Goal: Task Accomplishment & Management: Complete application form

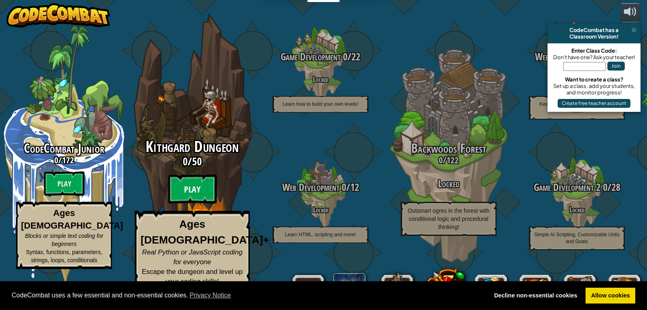
click at [194, 201] on btn "Play" at bounding box center [192, 188] width 49 height 29
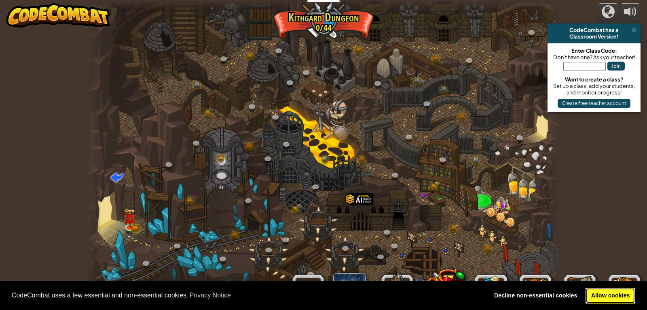
click at [592, 290] on link "Allow cookies" at bounding box center [611, 295] width 50 height 16
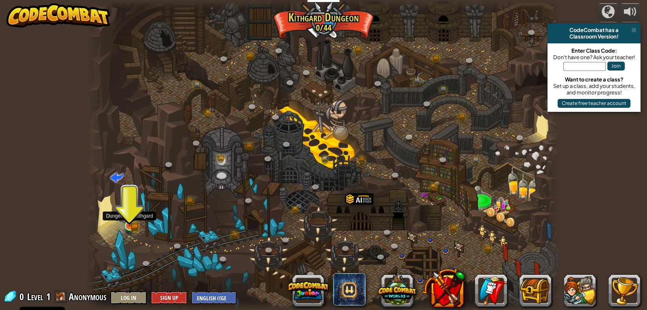
click at [132, 221] on img at bounding box center [130, 213] width 12 height 26
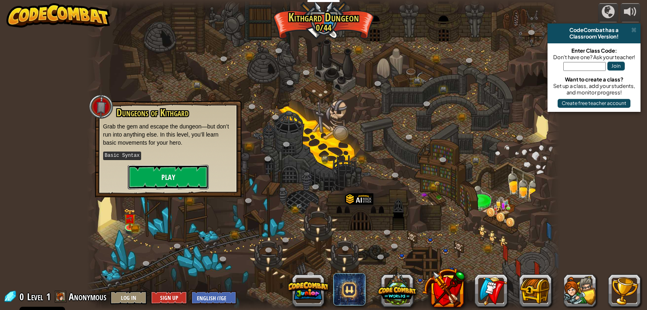
click at [180, 176] on button "Play" at bounding box center [168, 177] width 81 height 24
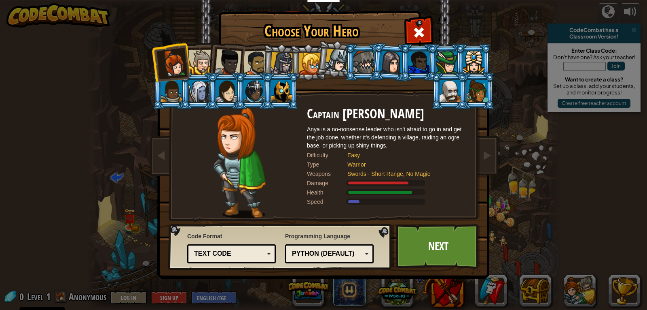
click at [312, 74] on div at bounding box center [310, 64] width 22 height 22
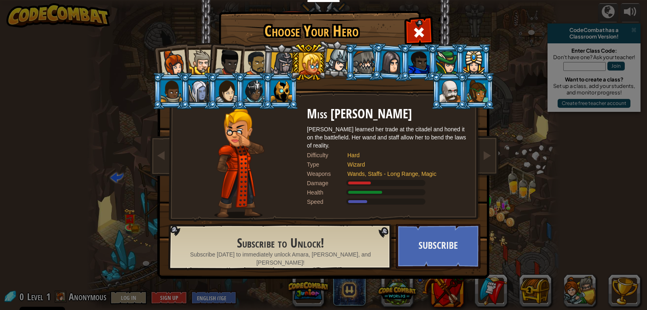
click at [473, 91] on div at bounding box center [477, 91] width 21 height 22
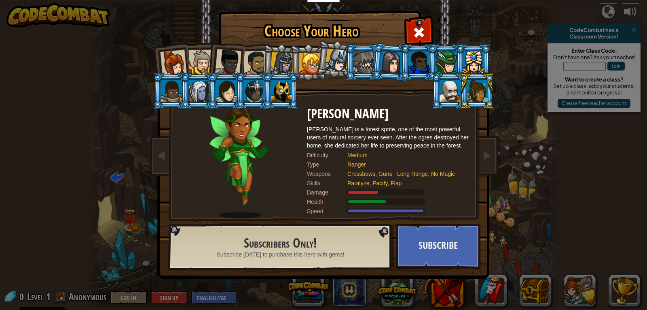
click at [475, 67] on div at bounding box center [474, 62] width 21 height 22
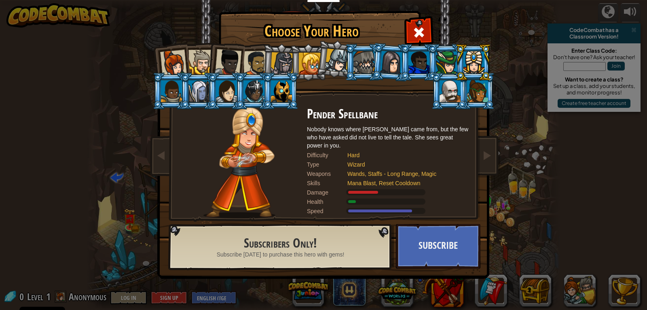
click at [445, 59] on div at bounding box center [446, 62] width 21 height 22
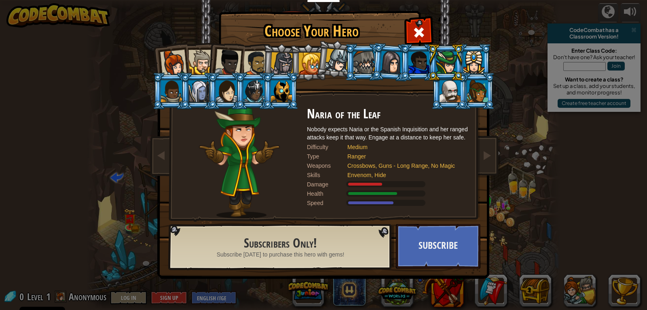
click at [416, 59] on div at bounding box center [419, 62] width 21 height 22
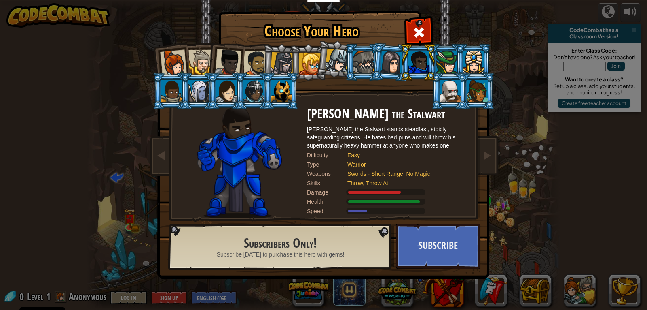
click at [308, 59] on div at bounding box center [310, 64] width 22 height 22
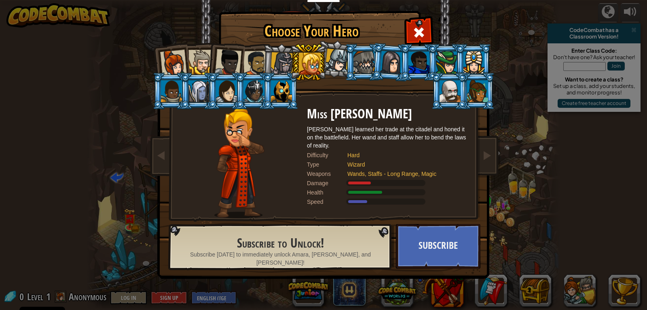
drag, startPoint x: 296, startPoint y: 57, endPoint x: 287, endPoint y: 58, distance: 8.5
click at [287, 44] on ol at bounding box center [324, 44] width 334 height 0
click at [287, 58] on div at bounding box center [282, 63] width 23 height 23
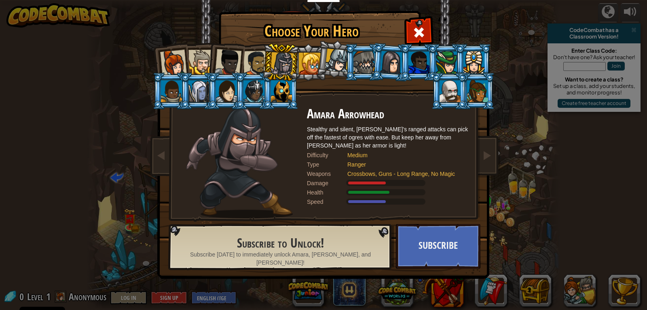
click at [258, 53] on div at bounding box center [256, 63] width 25 height 25
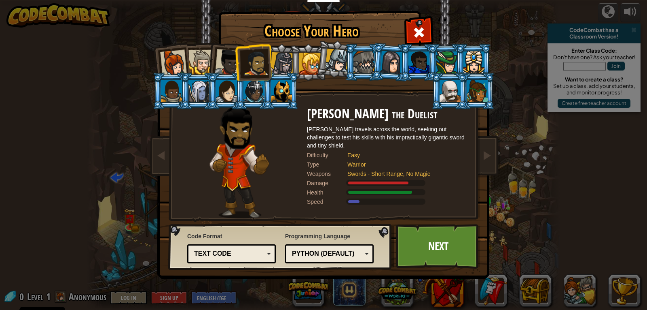
click at [172, 61] on div at bounding box center [173, 63] width 27 height 27
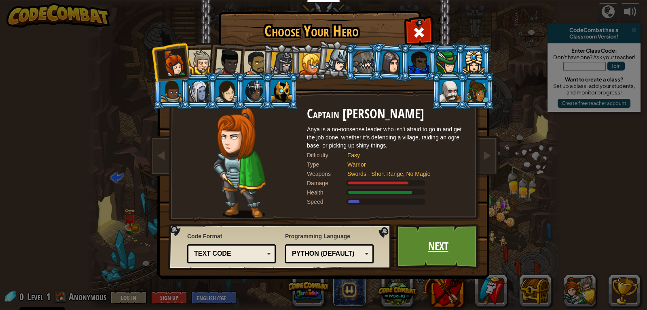
click at [446, 240] on link "Next" at bounding box center [438, 246] width 85 height 45
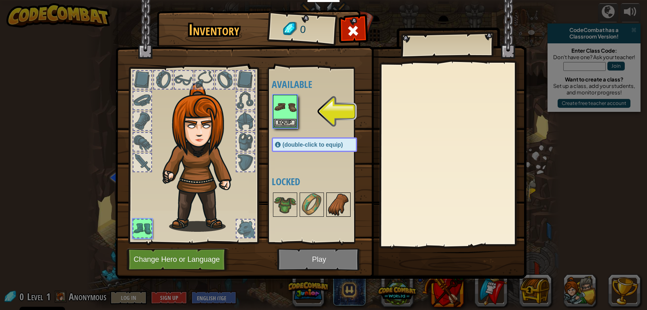
click at [333, 206] on img at bounding box center [338, 204] width 23 height 23
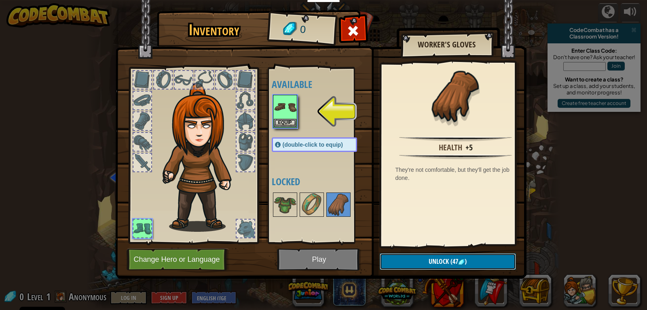
click at [481, 257] on button "Unlock (47 )" at bounding box center [448, 261] width 136 height 17
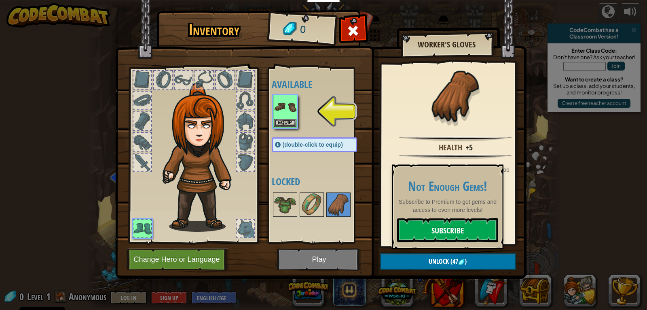
click at [478, 223] on link "Subscribe" at bounding box center [447, 230] width 101 height 24
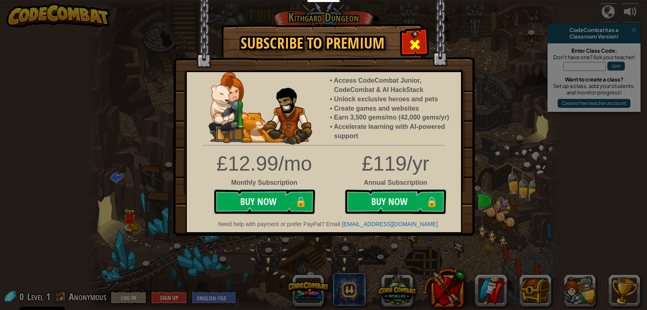
click at [424, 41] on div at bounding box center [414, 43] width 25 height 25
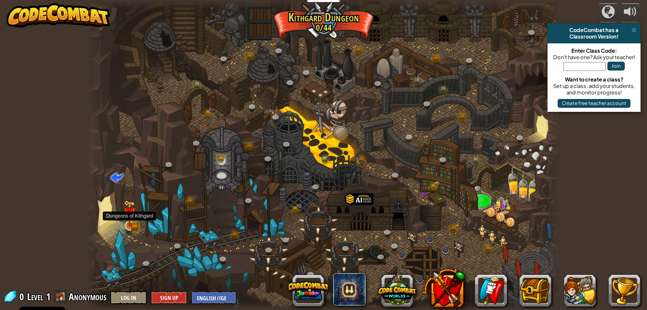
click at [127, 221] on img at bounding box center [130, 213] width 12 height 26
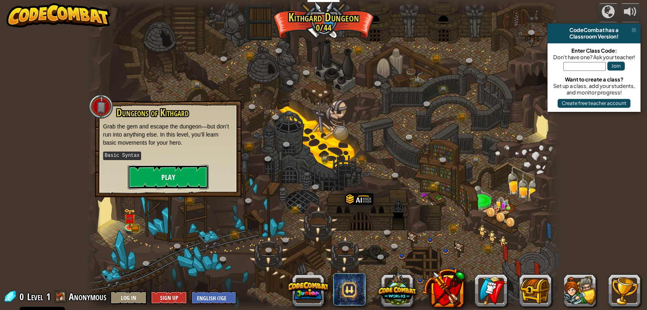
click at [196, 178] on button "Play" at bounding box center [168, 177] width 81 height 24
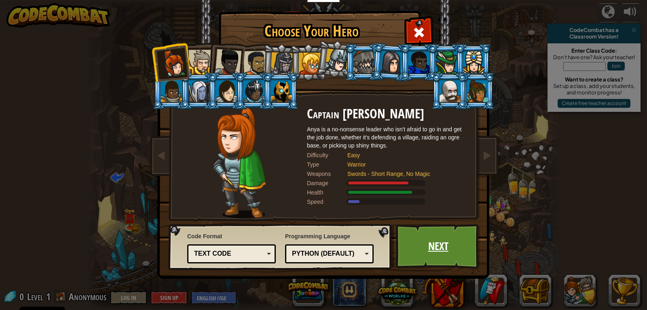
click at [445, 251] on link "Next" at bounding box center [438, 246] width 85 height 45
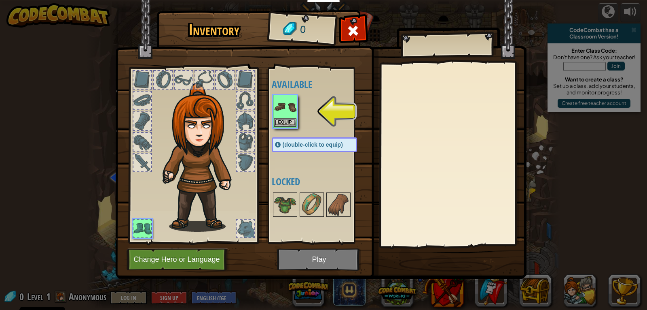
click at [280, 110] on img at bounding box center [285, 106] width 23 height 23
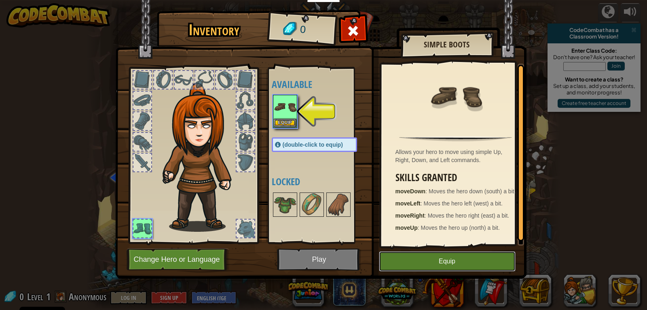
click at [463, 265] on button "Equip" at bounding box center [447, 261] width 137 height 20
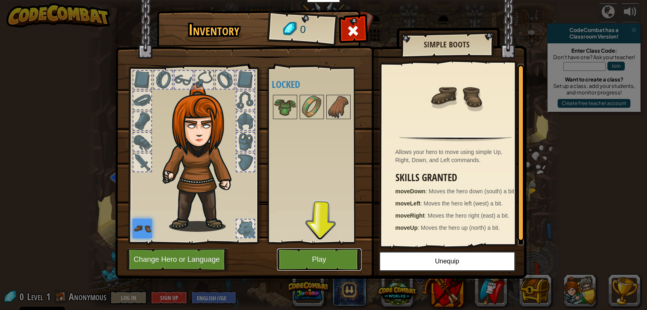
click at [335, 259] on button "Play" at bounding box center [319, 259] width 85 height 22
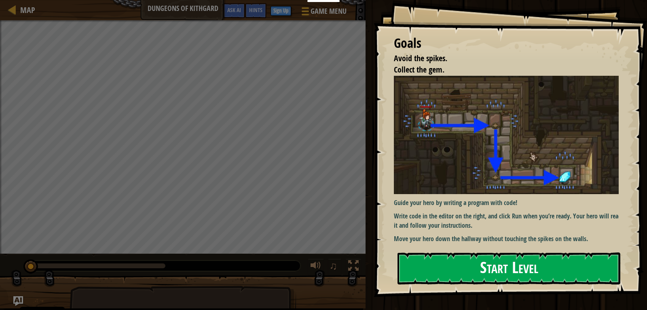
click at [510, 276] on button "Start Level" at bounding box center [509, 268] width 223 height 32
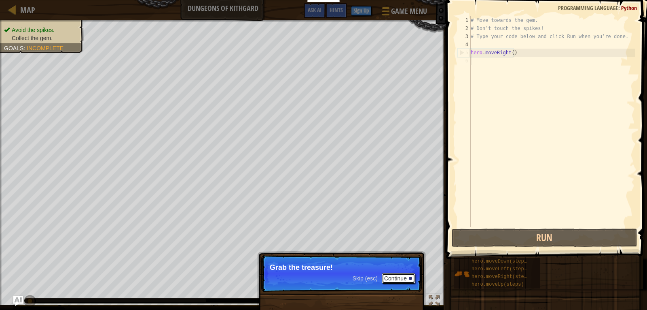
click at [410, 280] on button "Continue" at bounding box center [399, 278] width 34 height 11
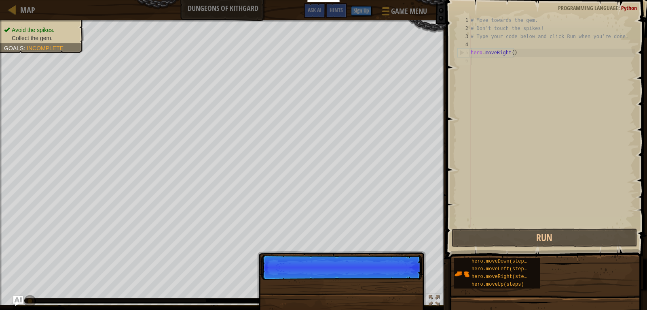
scroll to position [4, 0]
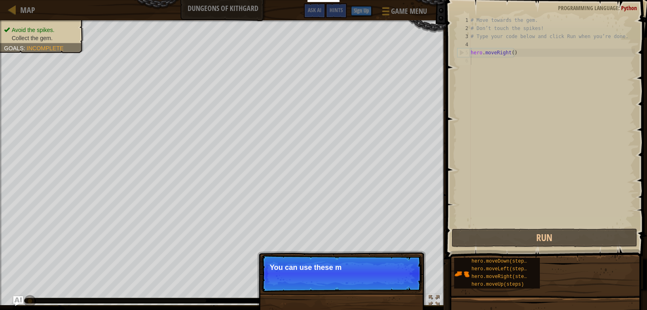
click at [410, 280] on p "Skip (esc) Continue You can use these m" at bounding box center [341, 272] width 161 height 37
click at [371, 271] on p "You can use these methods." at bounding box center [342, 267] width 144 height 8
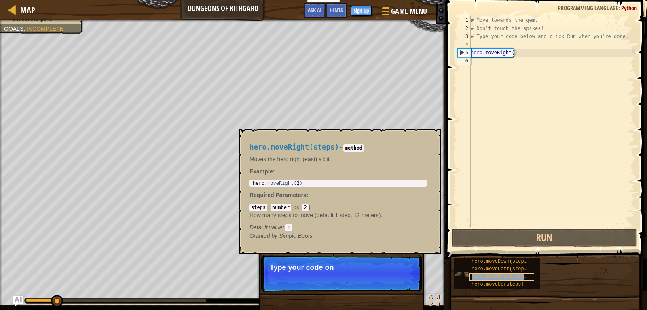
click at [501, 273] on div "hero.moveRight(steps)" at bounding box center [502, 277] width 65 height 8
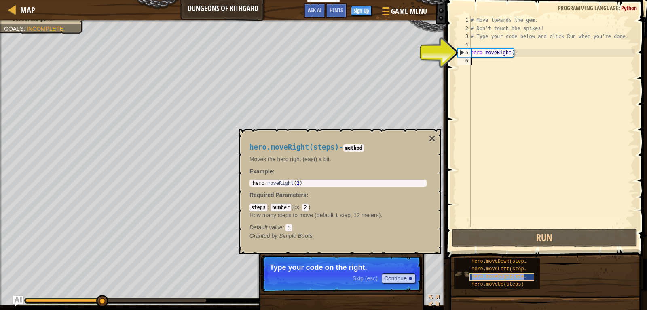
click at [501, 273] on div "hero.moveRight(steps)" at bounding box center [502, 277] width 65 height 8
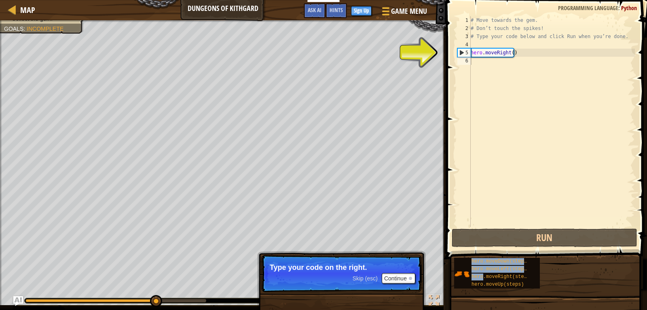
drag, startPoint x: 501, startPoint y: 273, endPoint x: 503, endPoint y: 74, distance: 198.7
click at [504, 78] on div "Hints 1 2 3 4 5 6 # Move towards the gem. # Don’t touch the spikes! # Type your…" at bounding box center [546, 152] width 204 height 305
click at [477, 69] on div "# Move towards the gem. # Don’t touch the spikes! # Type your code below and cl…" at bounding box center [552, 129] width 166 height 227
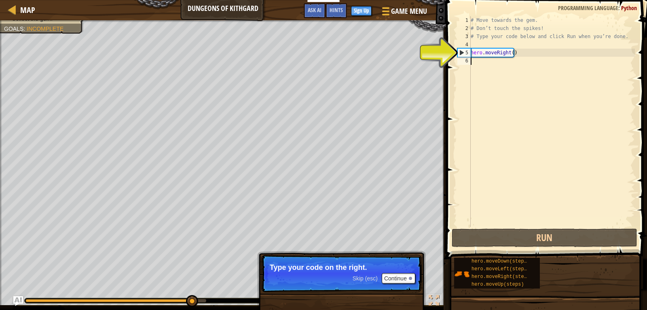
click at [463, 62] on div "6" at bounding box center [464, 61] width 13 height 8
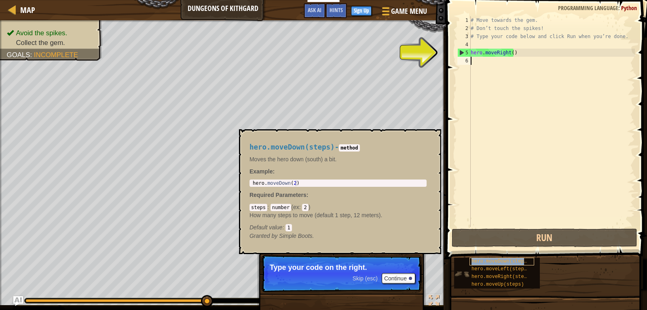
click at [476, 259] on span "hero.moveDown(steps)" at bounding box center [501, 261] width 58 height 6
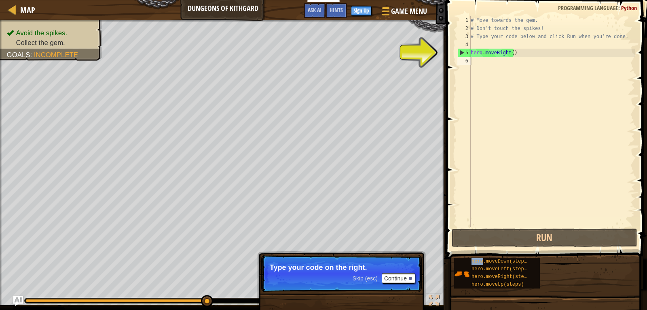
drag, startPoint x: 476, startPoint y: 259, endPoint x: 497, endPoint y: 136, distance: 124.7
click at [498, 139] on div "Hints 1 2 3 4 5 6 # Move towards the gem. # Don’t touch the spikes! # Type your…" at bounding box center [546, 152] width 204 height 305
click at [495, 129] on div "# Move towards the gem. # Don’t touch the spikes! # Type your code below and cl…" at bounding box center [552, 129] width 166 height 227
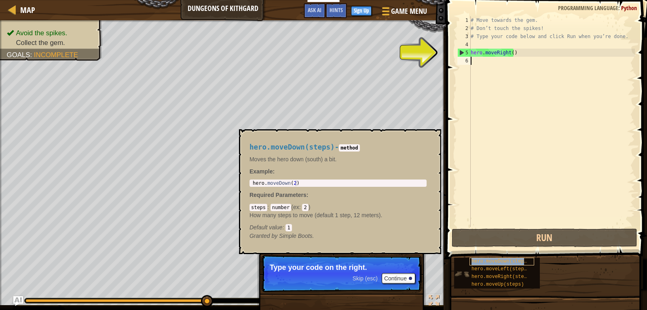
click at [480, 261] on span "hero.moveDown(steps)" at bounding box center [501, 261] width 58 height 6
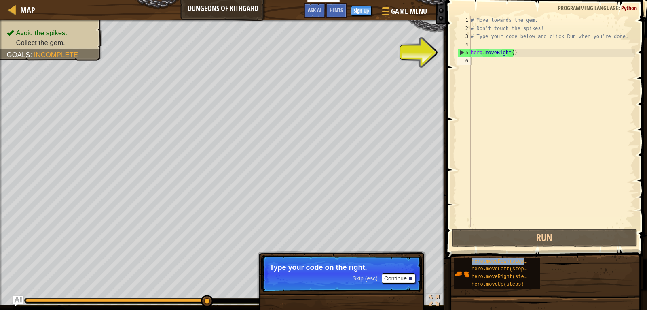
type textarea "hero.moveDown(steps)"
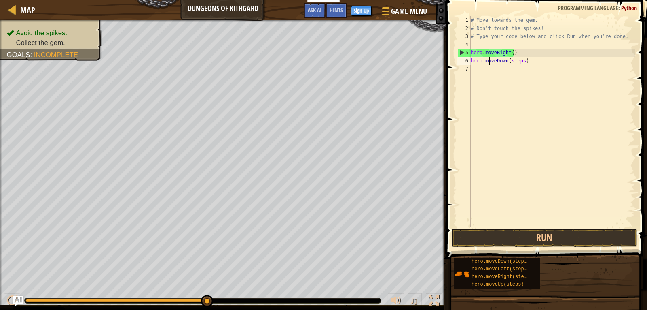
click at [488, 62] on div "# Move towards the gem. # Don’t touch the spikes! # Type your code below and cl…" at bounding box center [552, 129] width 166 height 227
click at [488, 83] on div "# Move towards the gem. # Don’t touch the spikes! # Type your code below and cl…" at bounding box center [552, 129] width 166 height 227
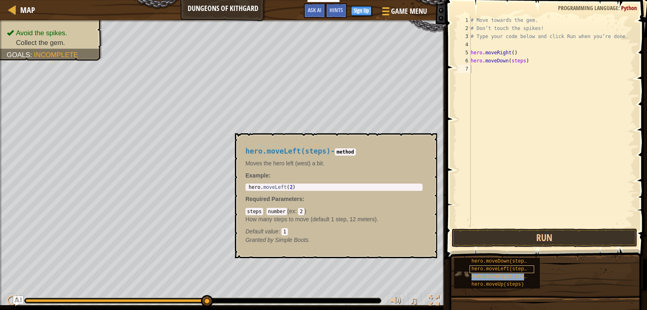
type textarea "hero.moveRight(steps)"
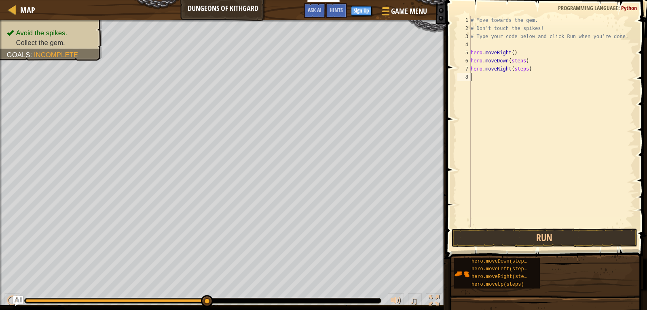
drag, startPoint x: 495, startPoint y: 100, endPoint x: 494, endPoint y: 81, distance: 19.1
click at [494, 81] on div "# Move towards the gem. # Don’t touch the spikes! # Type your code below and cl…" at bounding box center [552, 129] width 166 height 227
click at [551, 244] on button "Run" at bounding box center [545, 237] width 186 height 19
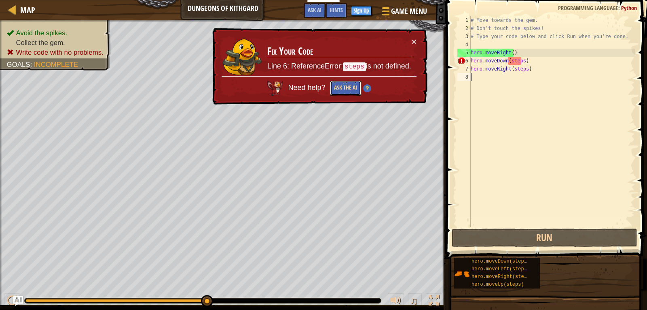
click at [352, 87] on button "Ask the AI" at bounding box center [345, 88] width 31 height 15
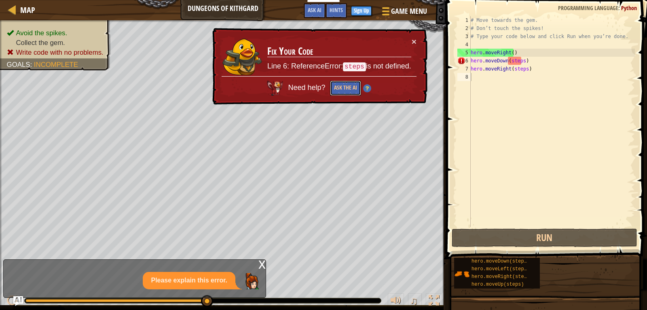
drag, startPoint x: 352, startPoint y: 87, endPoint x: 325, endPoint y: 102, distance: 30.8
click at [325, 102] on div "× Fix Your Code Line 6: ReferenceError: steps is not defined. Need help? Ask th…" at bounding box center [319, 66] width 217 height 77
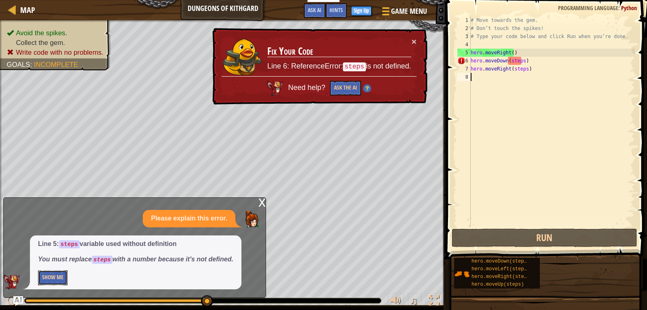
click at [55, 281] on button "Show Me" at bounding box center [53, 277] width 30 height 15
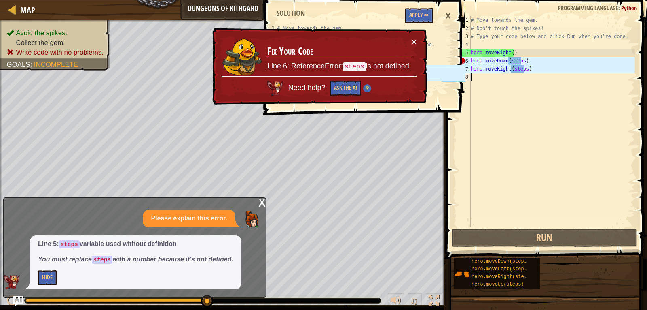
click at [413, 39] on button "×" at bounding box center [414, 41] width 5 height 8
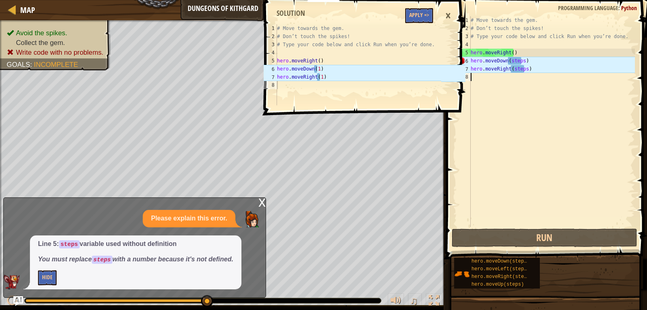
click at [522, 62] on div "# Move towards the gem. # Don’t touch the spikes! # Type your code below and cl…" at bounding box center [552, 129] width 166 height 227
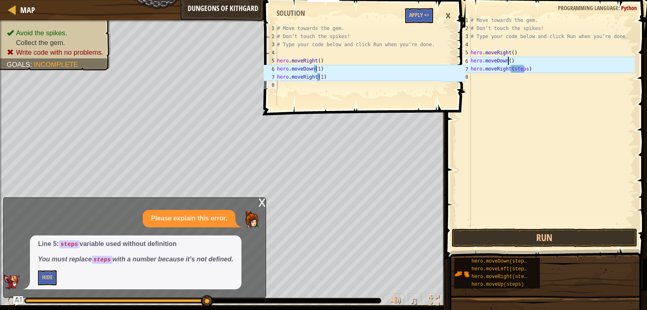
scroll to position [4, 3]
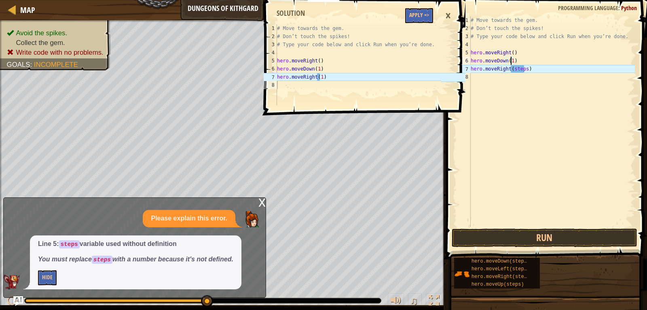
click at [518, 71] on div "# Move towards the gem. # Don’t touch the spikes! # Type your code below and cl…" at bounding box center [552, 129] width 166 height 227
click at [514, 68] on div "# Move towards the gem. # Don’t touch the spikes! # Type your code below and cl…" at bounding box center [552, 129] width 166 height 227
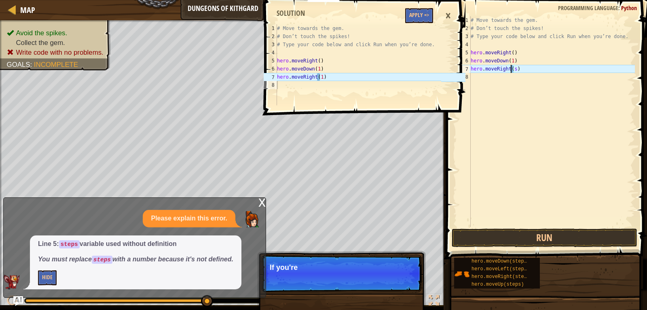
click at [514, 69] on div "# Move towards the gem. # Don’t touch the spikes! # Type your code below and cl…" at bounding box center [552, 129] width 166 height 227
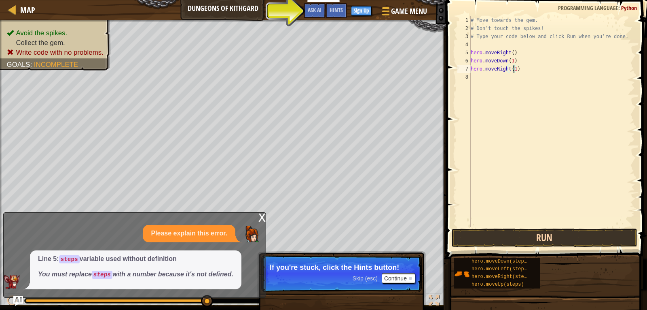
type textarea "hero.moveRight(1)"
click at [554, 233] on button "Run" at bounding box center [545, 237] width 186 height 19
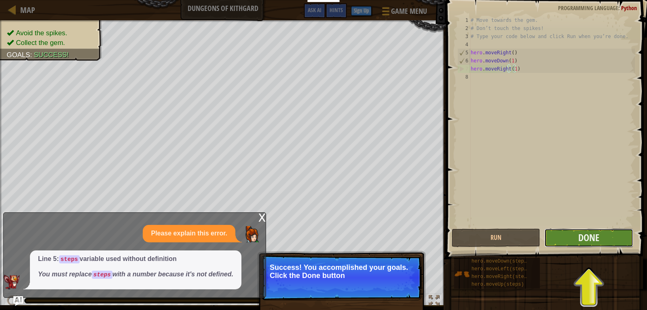
click at [606, 243] on button "Done" at bounding box center [589, 237] width 89 height 19
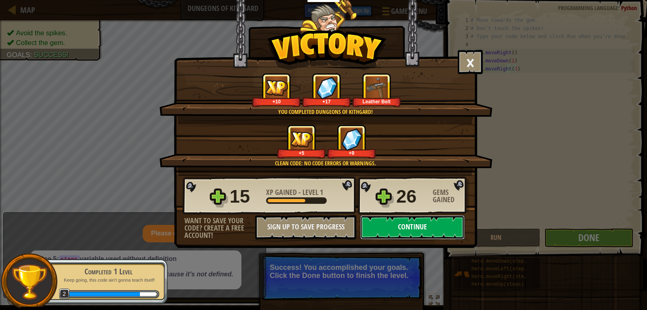
click at [414, 227] on button "Continue" at bounding box center [412, 227] width 104 height 24
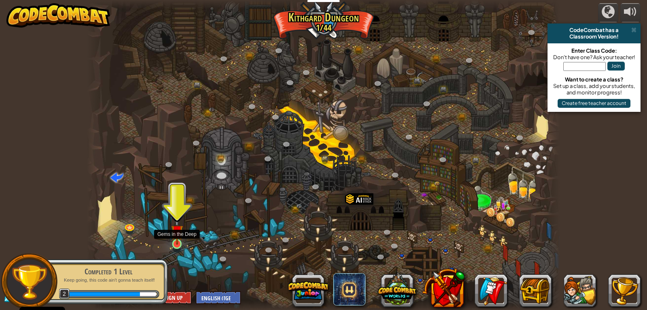
click at [180, 243] on img at bounding box center [177, 231] width 12 height 28
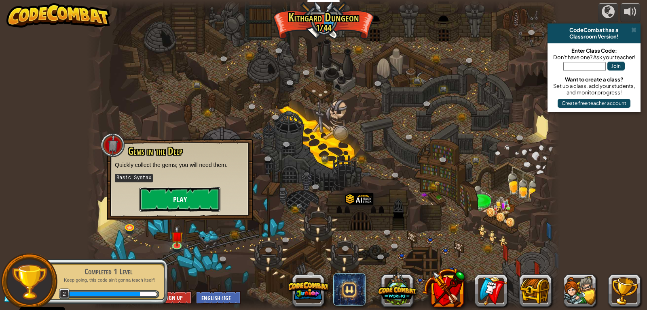
click at [208, 201] on button "Play" at bounding box center [180, 199] width 81 height 24
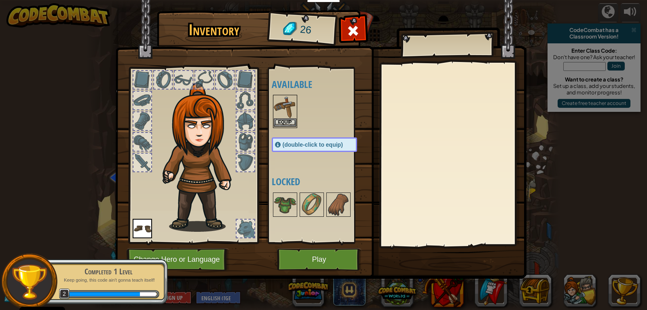
click at [286, 117] on img at bounding box center [285, 106] width 23 height 23
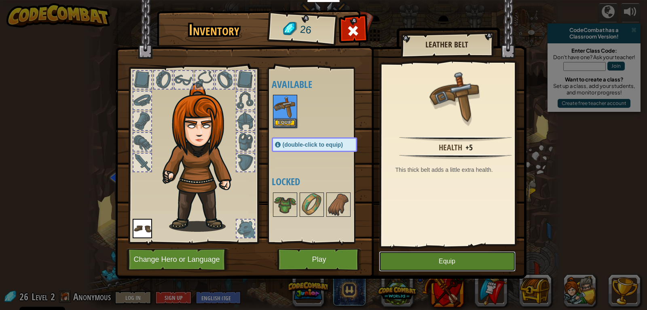
click at [477, 257] on button "Equip" at bounding box center [447, 261] width 137 height 20
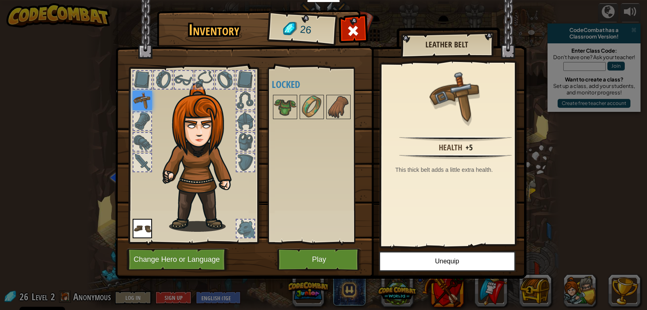
drag, startPoint x: 477, startPoint y: 257, endPoint x: 384, endPoint y: 204, distance: 107.1
click at [384, 204] on div "Health +5 This thick belt adds a little extra health." at bounding box center [456, 155] width 149 height 182
click at [336, 255] on button "Play" at bounding box center [319, 259] width 85 height 22
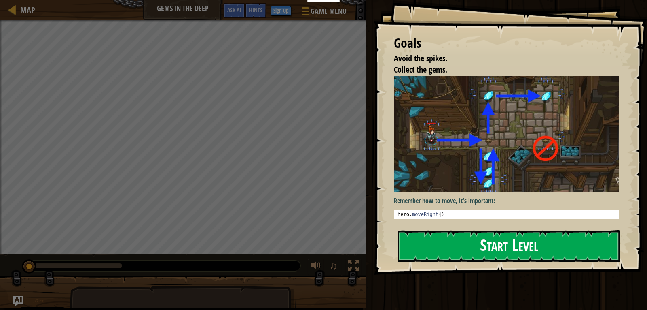
click at [556, 262] on button "Start Level" at bounding box center [509, 246] width 223 height 32
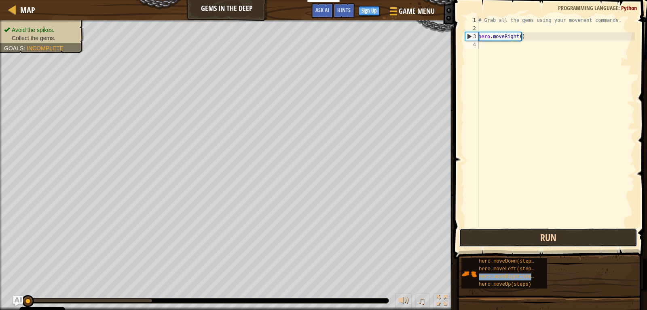
click at [542, 237] on button "Run" at bounding box center [548, 237] width 178 height 19
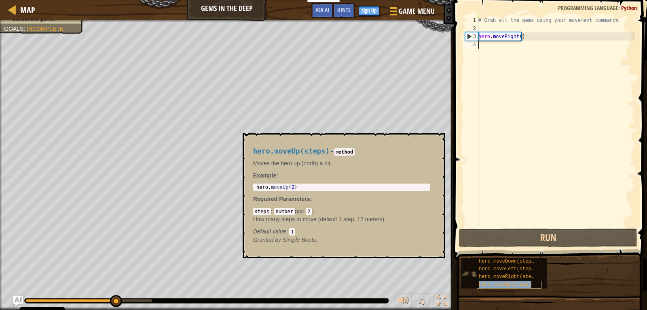
click at [513, 281] on span "hero.moveUp(steps)" at bounding box center [505, 284] width 53 height 6
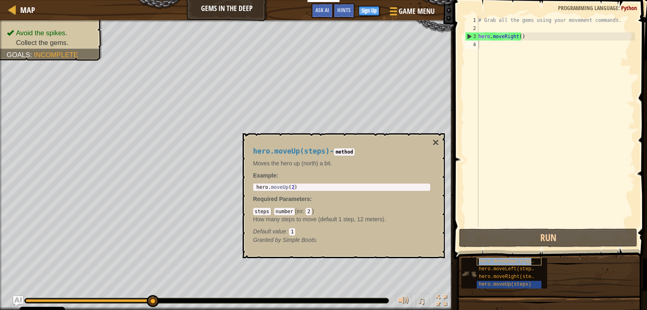
click at [514, 262] on span "hero.moveDown(steps)" at bounding box center [508, 261] width 58 height 6
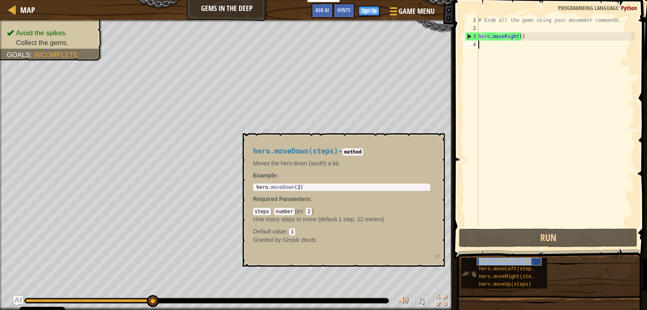
click at [514, 262] on span "hero.moveDown(steps)" at bounding box center [508, 261] width 58 height 6
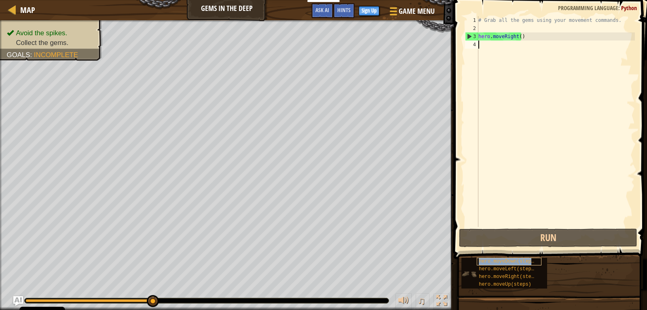
click at [514, 262] on span "hero.moveDown(steps)" at bounding box center [508, 261] width 58 height 6
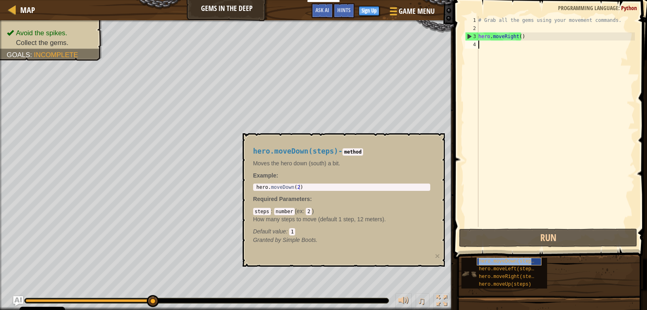
click at [514, 262] on span "hero.moveDown(steps)" at bounding box center [508, 261] width 58 height 6
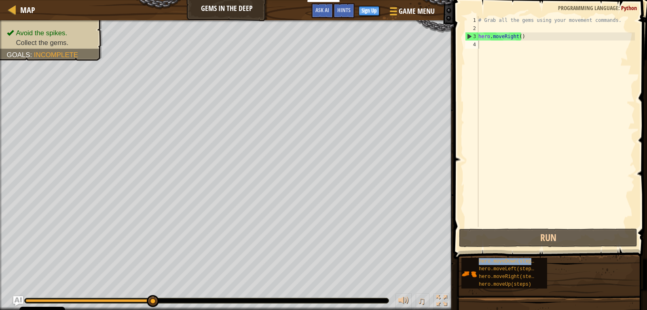
drag, startPoint x: 514, startPoint y: 262, endPoint x: 500, endPoint y: 134, distance: 128.5
click at [506, 110] on div "Hints 1 2 3 4 # Grab all the gems using your movement commands. hero . moveRigh…" at bounding box center [550, 152] width 196 height 305
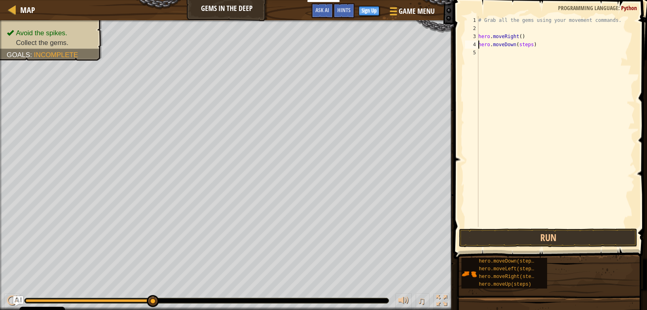
click at [528, 46] on div "# Grab all the gems using your movement commands. hero . moveRight ( ) hero . m…" at bounding box center [556, 129] width 158 height 227
click at [518, 45] on div "# Grab all the gems using your movement commands. hero . moveRight ( ) hero . m…" at bounding box center [556, 129] width 158 height 227
click at [514, 239] on button "Run" at bounding box center [548, 237] width 178 height 19
click at [526, 53] on div "# Grab all the gems using your movement commands. hero . moveRight ( ) hero . m…" at bounding box center [556, 129] width 158 height 227
click at [524, 53] on div "# Grab all the gems using your movement commands. hero . moveRight ( ) hero . m…" at bounding box center [556, 129] width 158 height 227
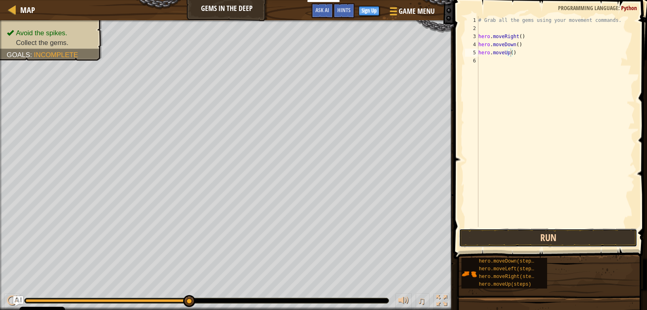
click at [562, 238] on button "Run" at bounding box center [548, 237] width 178 height 19
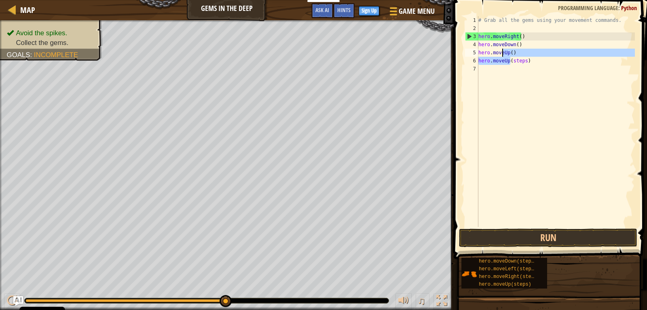
drag, startPoint x: 508, startPoint y: 57, endPoint x: 502, endPoint y: 56, distance: 6.1
click at [502, 56] on div "# Grab all the gems using your movement commands. hero . moveRight ( ) hero . m…" at bounding box center [556, 129] width 158 height 227
click at [524, 59] on div "# Grab all the gems using your movement commands. hero . moveRight ( ) hero . m…" at bounding box center [556, 129] width 158 height 227
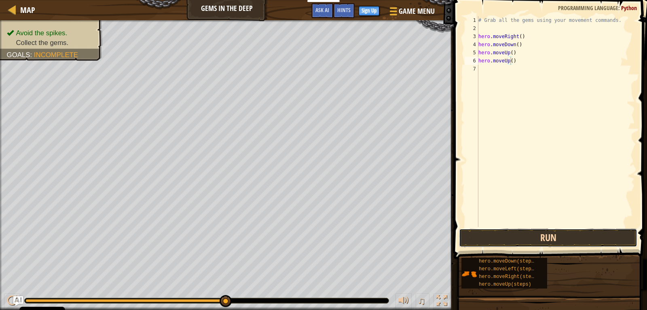
click at [574, 238] on button "Run" at bounding box center [548, 237] width 178 height 19
click at [530, 68] on div "# Grab all the gems using your movement commands. hero . moveRight ( ) hero . m…" at bounding box center [556, 129] width 158 height 227
click at [532, 69] on div "# Grab all the gems using your movement commands. hero . moveRight ( ) hero . m…" at bounding box center [556, 129] width 158 height 227
type textarea "hero.moveRight()"
click at [540, 230] on button "Run" at bounding box center [548, 237] width 178 height 19
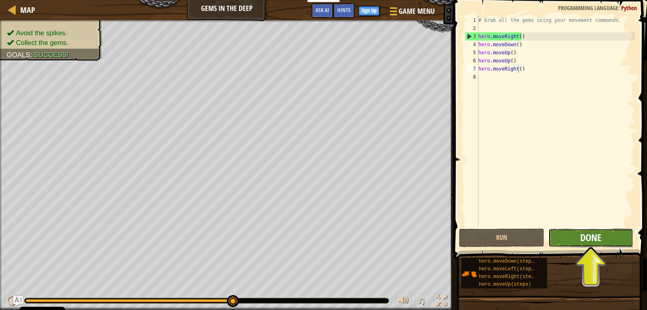
click at [584, 240] on span "Done" at bounding box center [591, 237] width 21 height 13
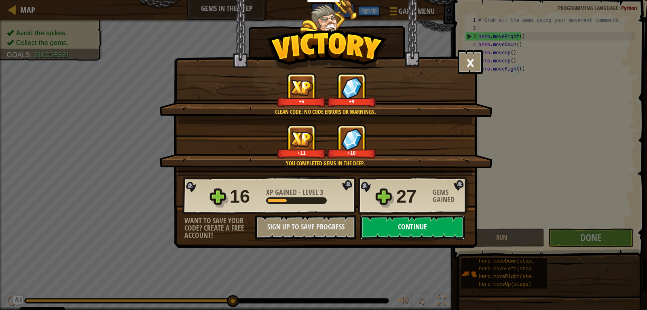
click at [410, 229] on button "Continue" at bounding box center [412, 227] width 104 height 24
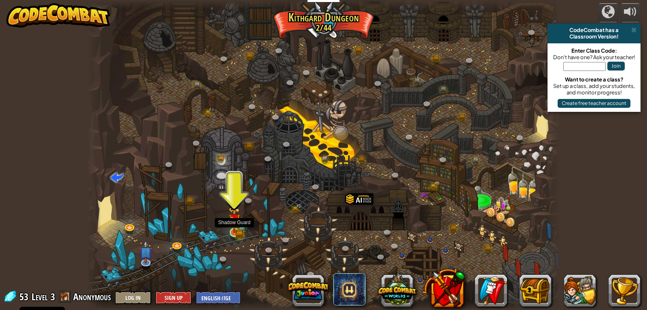
click at [231, 229] on img at bounding box center [235, 219] width 12 height 26
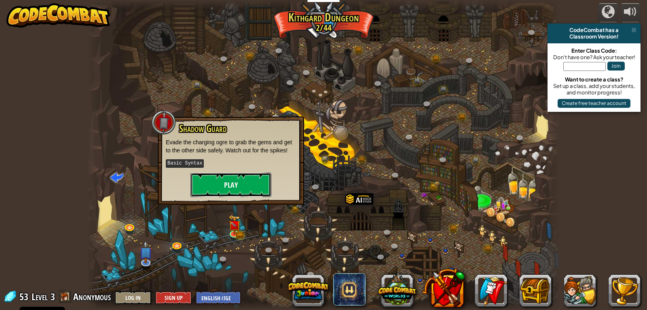
click at [243, 189] on button "Play" at bounding box center [231, 184] width 81 height 24
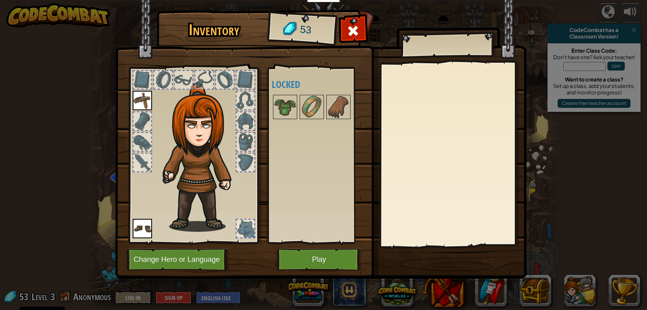
click at [142, 120] on div at bounding box center [143, 121] width 18 height 18
click at [144, 120] on div at bounding box center [143, 121] width 18 height 18
click at [291, 105] on img at bounding box center [285, 106] width 23 height 23
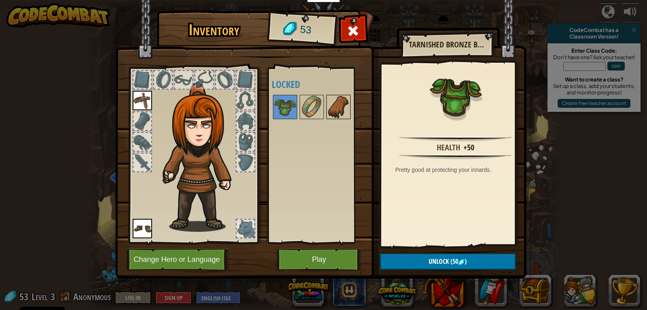
click at [330, 114] on img at bounding box center [338, 106] width 23 height 23
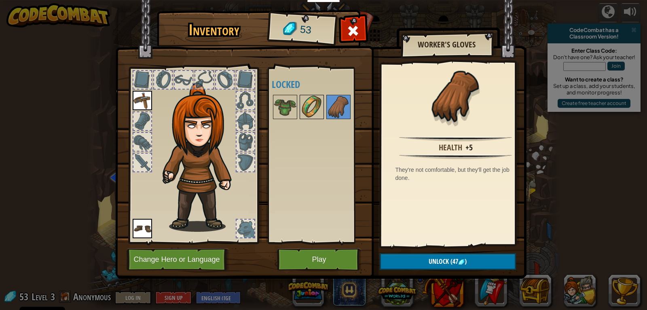
click at [312, 104] on img at bounding box center [312, 106] width 23 height 23
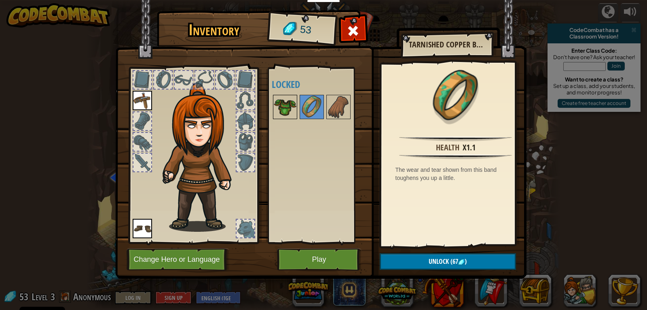
click at [286, 107] on img at bounding box center [285, 106] width 23 height 23
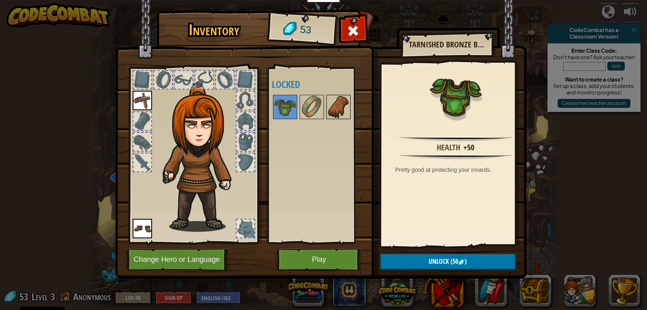
click at [341, 117] on img at bounding box center [338, 106] width 23 height 23
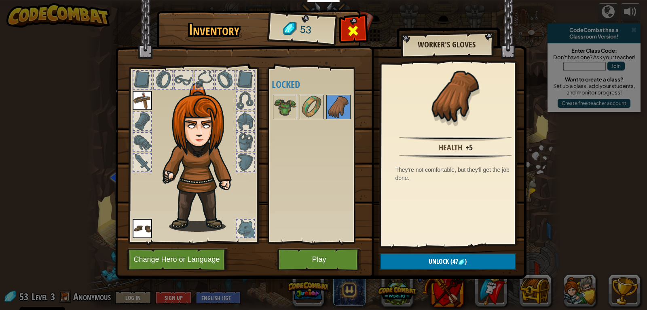
click at [360, 36] on div at bounding box center [353, 32] width 25 height 25
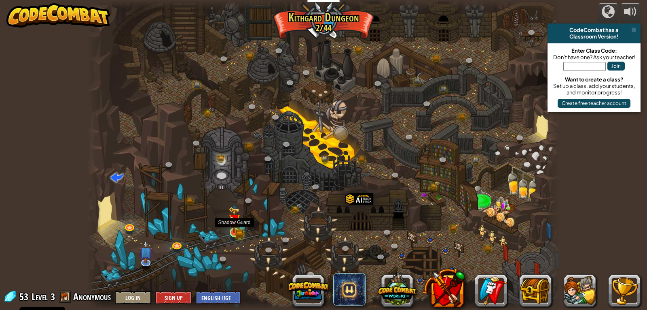
click at [237, 227] on img at bounding box center [235, 219] width 12 height 26
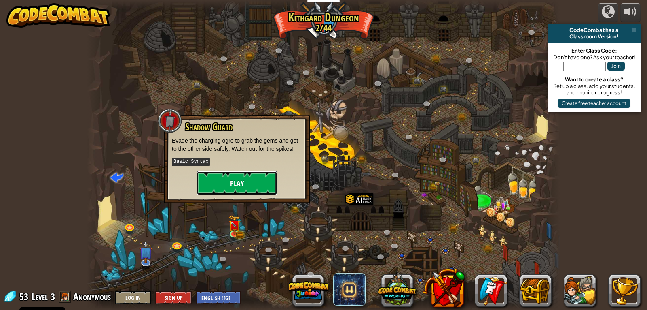
click at [227, 182] on button "Play" at bounding box center [237, 183] width 81 height 24
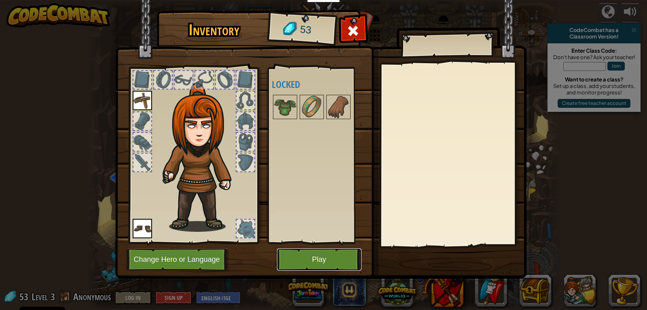
click at [346, 256] on button "Play" at bounding box center [319, 259] width 85 height 22
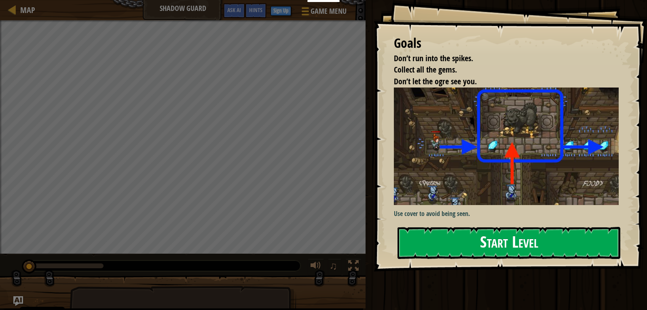
click at [528, 242] on button "Start Level" at bounding box center [509, 243] width 223 height 32
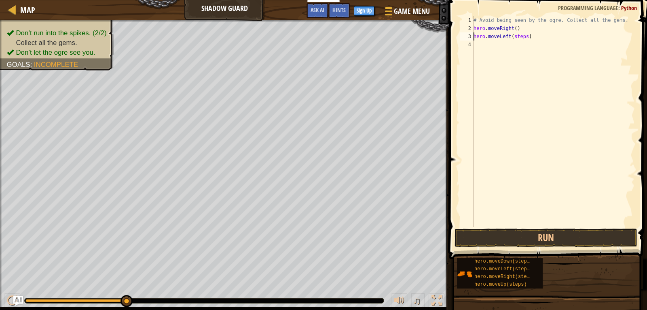
click at [523, 34] on div "# Avoid being seen by the ogre. Collect all the gems. hero . moveRight ( ) hero…" at bounding box center [553, 129] width 163 height 227
click at [524, 37] on div "# Avoid being seen by the ogre. Collect all the gems. hero . moveRight ( ) hero…" at bounding box center [553, 129] width 163 height 227
click at [587, 237] on button "Run" at bounding box center [546, 237] width 183 height 19
click at [477, 35] on div "# Avoid being seen by the ogre. Collect all the gems. hero . moveRight ( ) ) he…" at bounding box center [553, 121] width 163 height 210
click at [524, 37] on div "# Avoid being seen by the ogre. Collect all the gems. hero . moveRight ( ) hero…" at bounding box center [553, 129] width 163 height 227
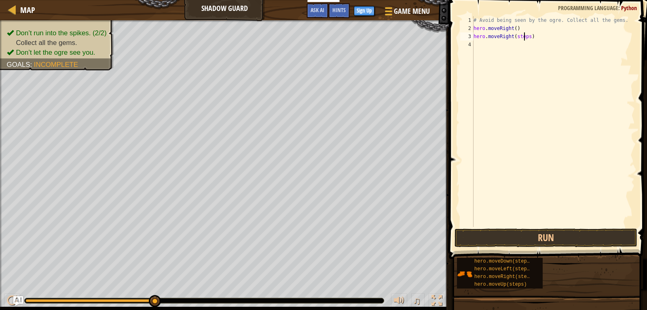
click at [526, 37] on div "# Avoid being seen by the ogre. Collect all the gems. hero . moveRight ( ) hero…" at bounding box center [553, 129] width 163 height 227
type textarea "hero.moveRight()"
click at [617, 241] on button "Run" at bounding box center [546, 237] width 183 height 19
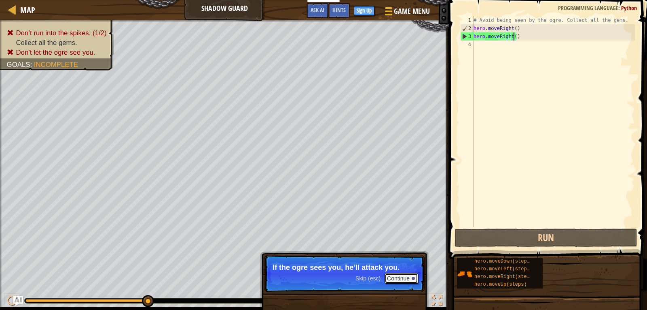
click at [403, 280] on button "Continue" at bounding box center [402, 278] width 34 height 11
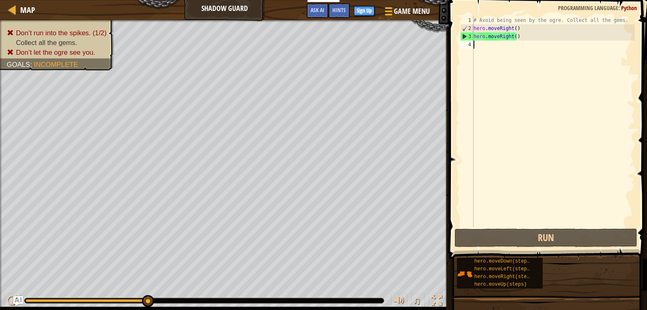
click at [534, 42] on div "# Avoid being seen by the ogre. Collect all the gems. hero . moveRight ( ) hero…" at bounding box center [553, 129] width 163 height 227
click at [520, 38] on div "# Avoid being seen by the ogre. Collect all the gems. hero . moveRight ( ) hero…" at bounding box center [553, 129] width 163 height 227
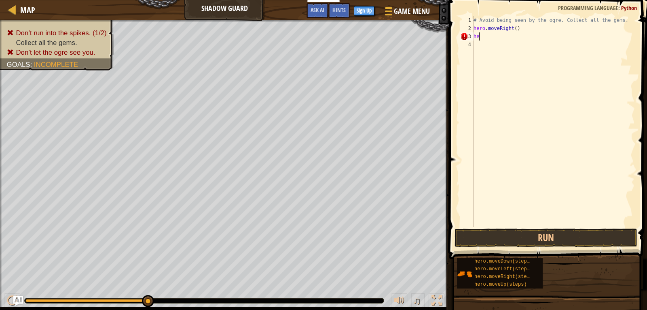
type textarea "h"
click at [515, 36] on div "# Avoid being seen by the ogre. Collect all the gems. hero . moveRight ( ) hero…" at bounding box center [553, 121] width 163 height 210
click at [519, 37] on div "# Avoid being seen by the ogre. Collect all the gems. hero . moveRight ( ) hero…" at bounding box center [553, 129] width 163 height 227
type textarea "hero.moveUp()"
click at [479, 45] on div "# Avoid being seen by the ogre. Collect all the gems. hero . moveRight ( ) hero…" at bounding box center [553, 129] width 163 height 227
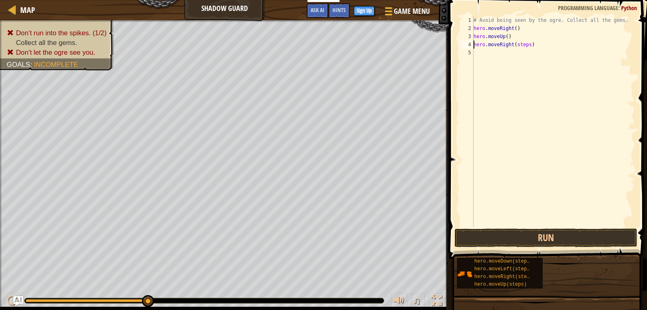
click at [526, 45] on div "# Avoid being seen by the ogre. Collect all the gems. hero . moveRight ( ) hero…" at bounding box center [553, 129] width 163 height 227
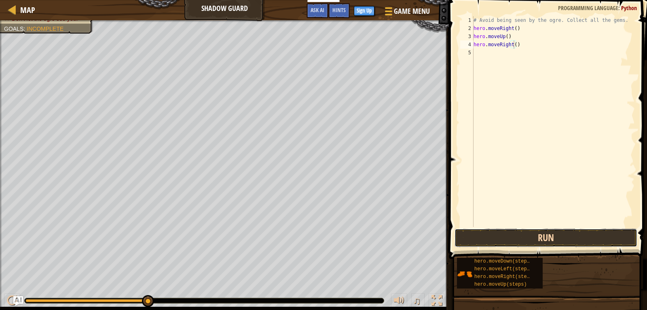
click at [577, 234] on button "Run" at bounding box center [546, 237] width 183 height 19
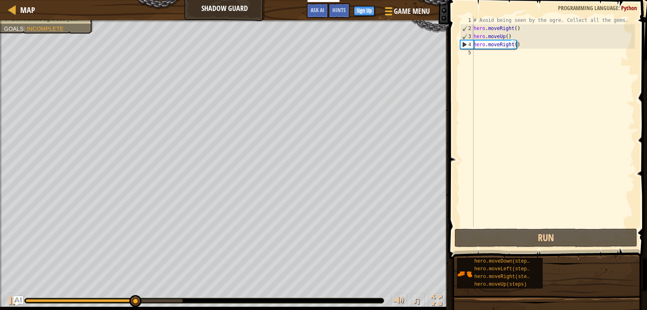
drag, startPoint x: 496, startPoint y: 257, endPoint x: 492, endPoint y: 251, distance: 6.5
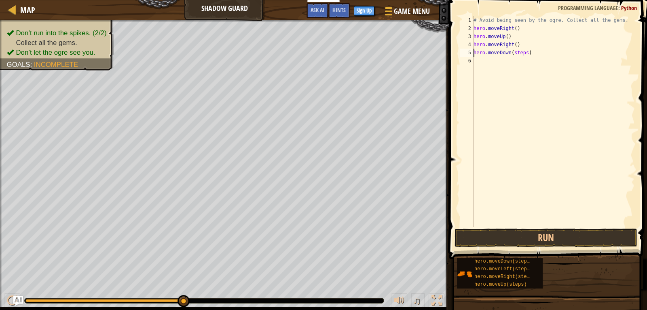
click at [524, 53] on div "# Avoid being seen by the ogre. Collect all the gems. hero . moveRight ( ) hero…" at bounding box center [553, 129] width 163 height 227
type textarea "hero.moveDown()"
click at [479, 60] on div "# Avoid being seen by the ogre. Collect all the gems. hero . moveRight ( ) hero…" at bounding box center [553, 129] width 163 height 227
click at [528, 61] on div "# Avoid being seen by the ogre. Collect all the gems. hero . moveRight ( ) hero…" at bounding box center [553, 129] width 163 height 227
type textarea "hero.moveRight()"
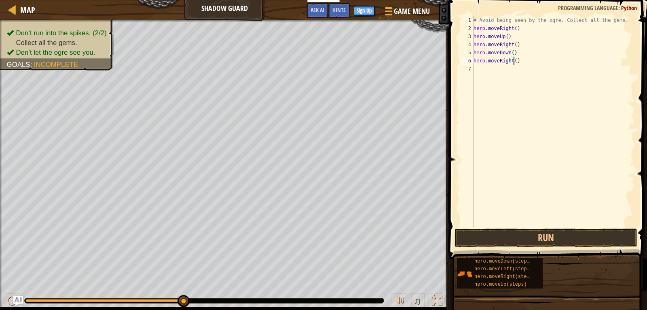
click at [458, 51] on span at bounding box center [549, 118] width 205 height 282
click at [459, 60] on div "hero.moveRight() 1 2 3 4 5 6 7 # Avoid being seen by the ogre. Collect all the …" at bounding box center [547, 121] width 176 height 210
click at [517, 238] on button "Run" at bounding box center [546, 237] width 183 height 19
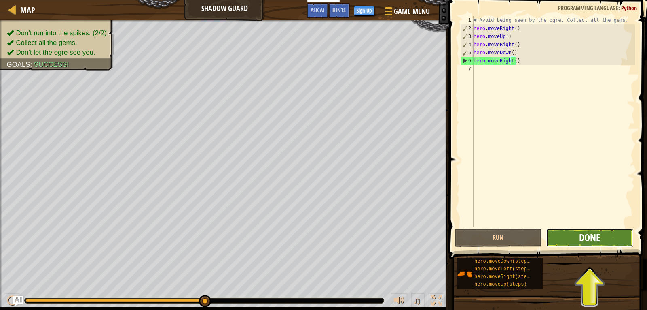
click at [588, 233] on span "Done" at bounding box center [589, 237] width 21 height 13
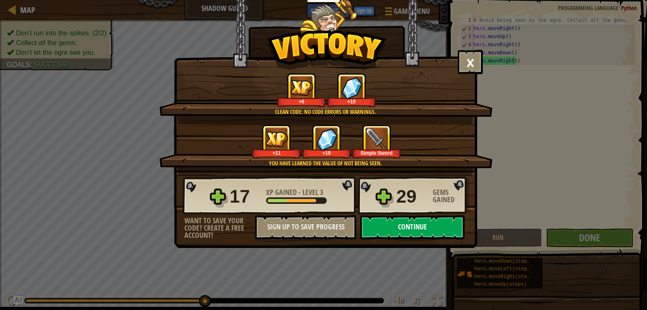
click at [405, 222] on button "Continue" at bounding box center [412, 227] width 104 height 24
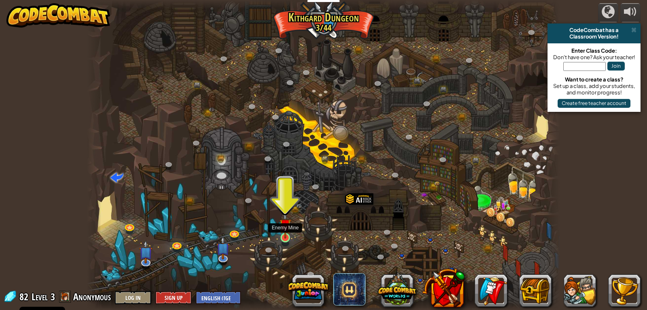
click at [283, 235] on img at bounding box center [286, 225] width 12 height 28
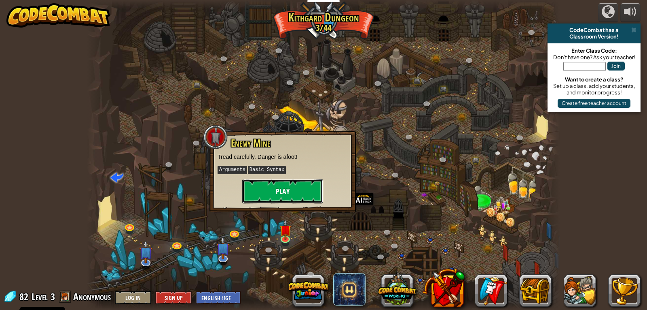
click at [284, 188] on button "Play" at bounding box center [282, 191] width 81 height 24
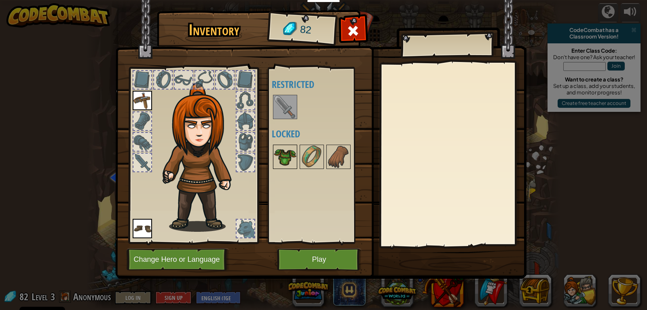
click at [288, 161] on img at bounding box center [285, 156] width 23 height 23
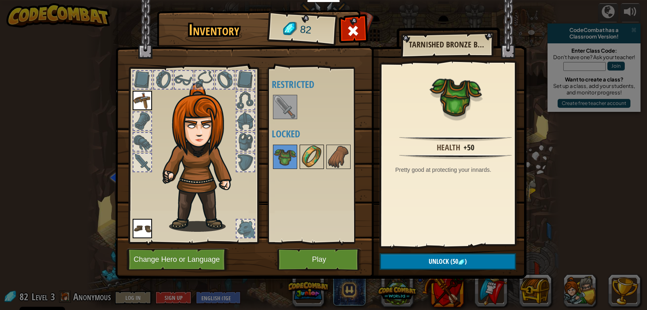
click at [320, 156] on img at bounding box center [312, 156] width 23 height 23
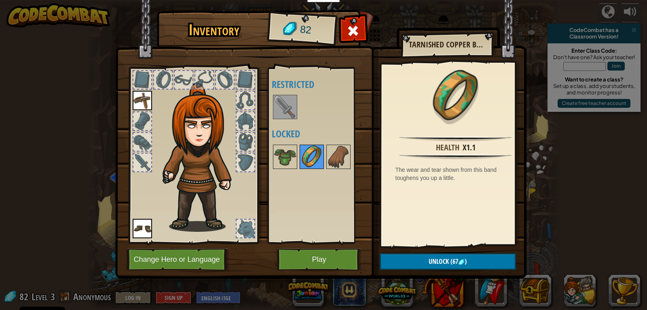
click at [316, 159] on img at bounding box center [312, 156] width 23 height 23
click at [293, 165] on img at bounding box center [285, 156] width 23 height 23
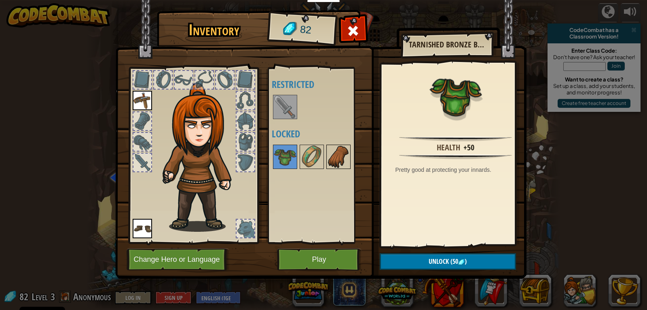
click at [339, 159] on img at bounding box center [338, 156] width 23 height 23
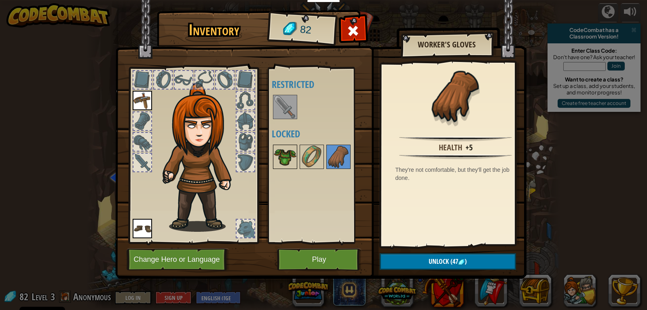
click at [286, 156] on img at bounding box center [285, 156] width 23 height 23
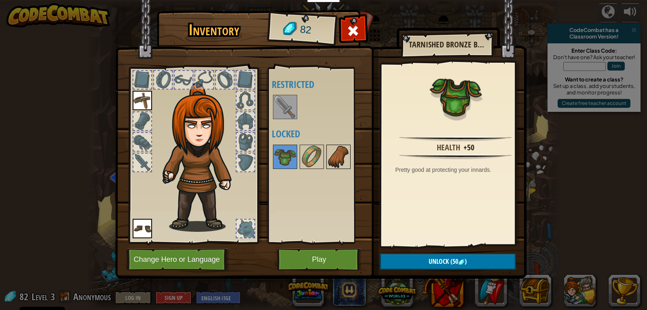
click at [334, 149] on img at bounding box center [338, 156] width 23 height 23
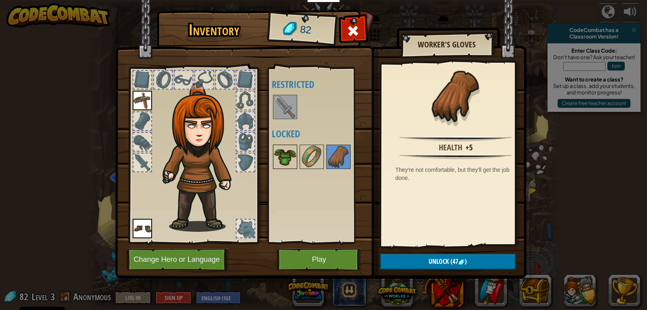
click at [280, 162] on img at bounding box center [285, 156] width 23 height 23
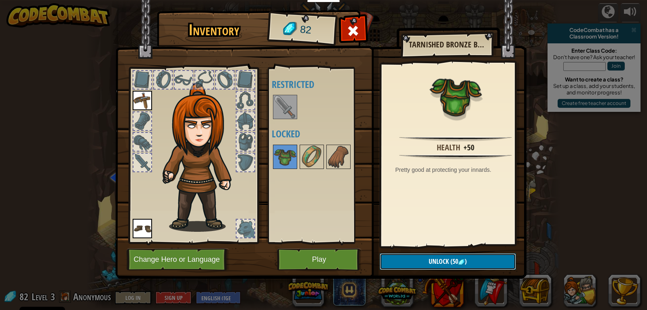
click at [488, 256] on button "Unlock (50 )" at bounding box center [448, 261] width 136 height 17
click at [446, 263] on button "Confirm" at bounding box center [448, 261] width 136 height 17
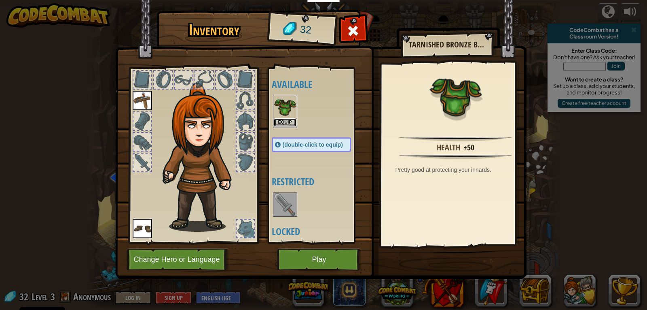
click at [285, 123] on button "Equip" at bounding box center [285, 122] width 23 height 8
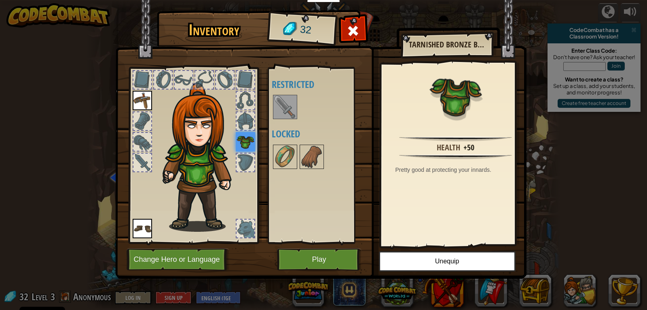
click at [291, 110] on img at bounding box center [285, 106] width 23 height 23
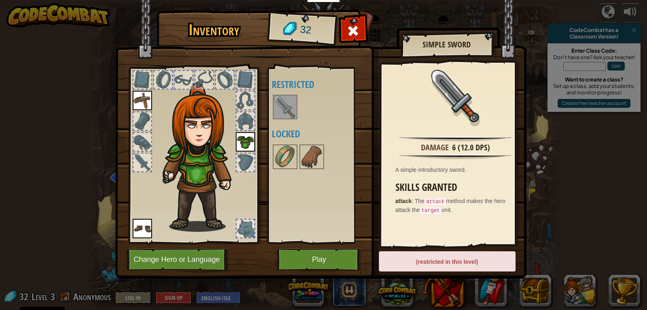
click at [135, 107] on img at bounding box center [142, 100] width 19 height 19
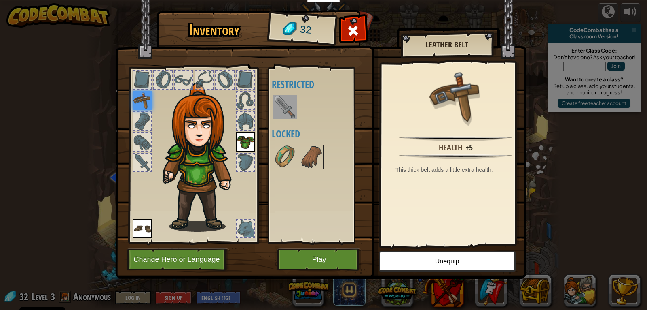
click at [129, 158] on div at bounding box center [194, 153] width 134 height 182
click at [146, 158] on div at bounding box center [143, 162] width 18 height 18
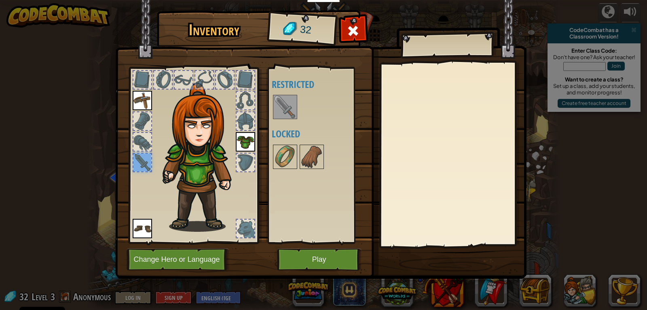
drag, startPoint x: 282, startPoint y: 98, endPoint x: 403, endPoint y: 200, distance: 157.9
click at [401, 192] on div "Inventory 32 Available Equip Equip Equip (double-click to equip) Restricted Loc…" at bounding box center [323, 145] width 411 height 267
click at [343, 267] on button "Play" at bounding box center [319, 259] width 85 height 22
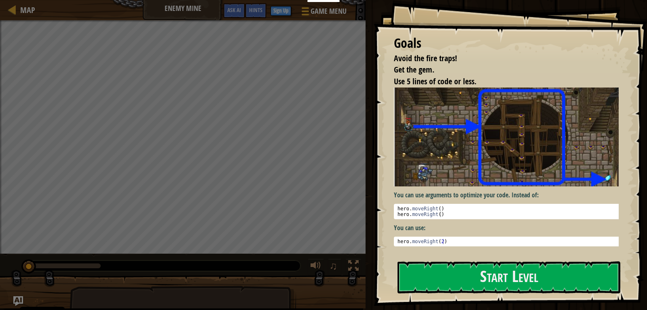
click at [525, 231] on div "You can use arguments to optimize your code. Instead of: 1 2 hero . moveRight (…" at bounding box center [509, 166] width 231 height 159
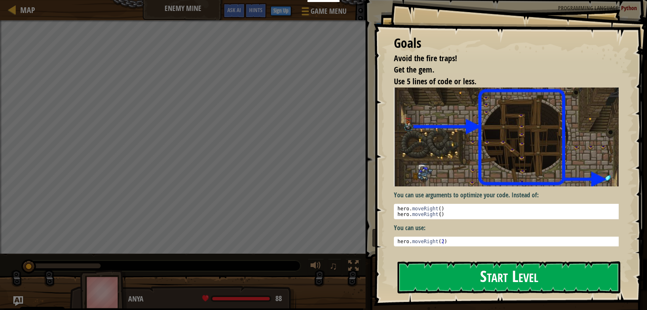
click at [503, 287] on button "Start Level" at bounding box center [509, 277] width 223 height 32
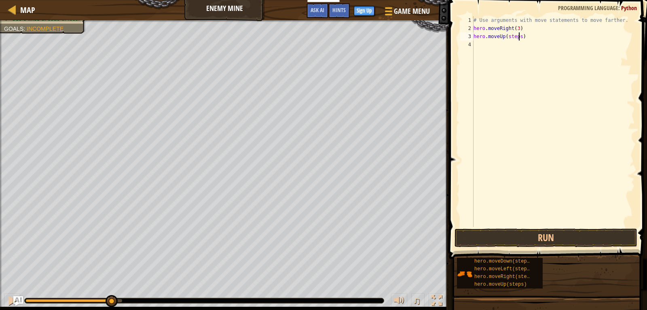
click at [518, 38] on div "# Use arguments with move statements to move farther. hero . moveRight ( 3 ) he…" at bounding box center [553, 129] width 163 height 227
type textarea "hero.moveUp()"
drag, startPoint x: 506, startPoint y: 285, endPoint x: 519, endPoint y: 287, distance: 12.6
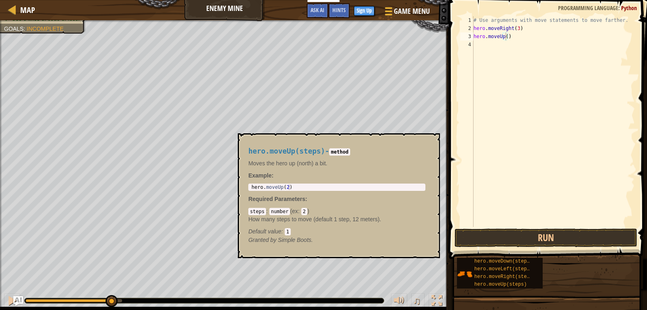
drag, startPoint x: 519, startPoint y: 287, endPoint x: 483, endPoint y: 200, distance: 93.6
click at [486, 201] on div "# Use arguments with move statements to move farther. hero . moveRight ( 3 ) he…" at bounding box center [553, 129] width 163 height 227
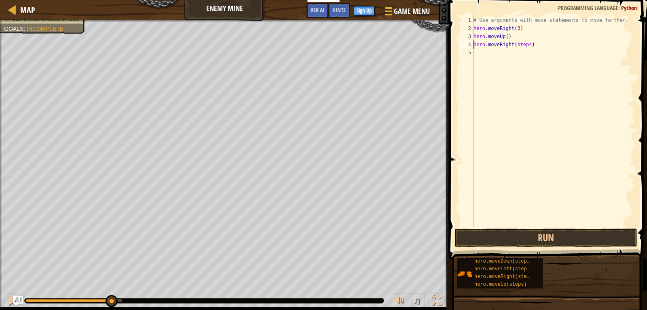
click at [526, 45] on div "# Use arguments with move statements to move farther. hero . moveRight ( 3 ) he…" at bounding box center [553, 129] width 163 height 227
click at [525, 55] on div "# Use arguments with move statements to move farther. hero . moveRight ( 3 ) he…" at bounding box center [553, 129] width 163 height 227
click at [526, 60] on div "# Use arguments with move statements to move farther. hero . moveRight ( 3 ) he…" at bounding box center [553, 129] width 163 height 227
click at [515, 63] on div "# Use arguments with move statements to move farther. hero . moveRight ( 3 ) he…" at bounding box center [553, 129] width 163 height 227
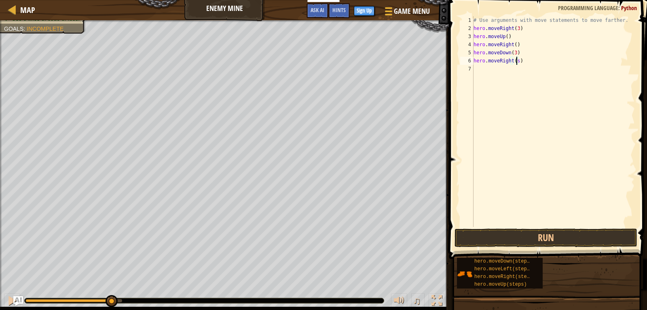
click at [516, 61] on div "# Use arguments with move statements to move farther. hero . moveRight ( 3 ) he…" at bounding box center [553, 129] width 163 height 227
type textarea "hero.moveRight(2)"
click at [571, 236] on button "Run" at bounding box center [546, 237] width 183 height 19
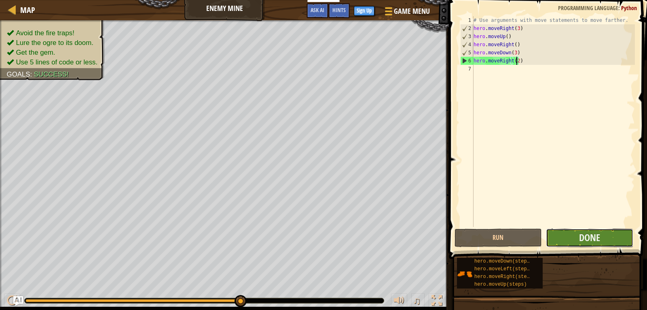
click at [579, 241] on button "Done" at bounding box center [589, 237] width 87 height 19
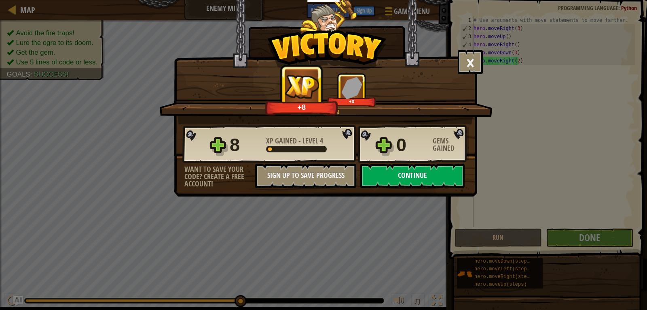
click at [444, 175] on button "Continue" at bounding box center [412, 175] width 104 height 24
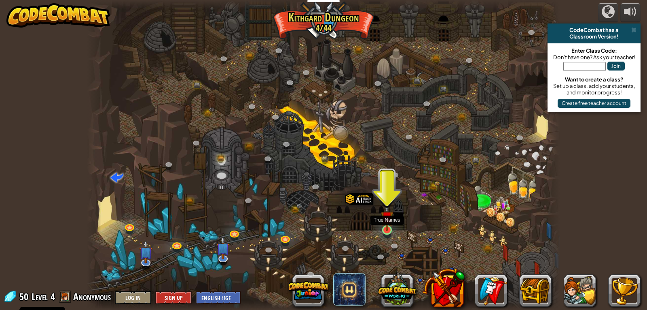
click at [386, 228] on img at bounding box center [387, 217] width 12 height 28
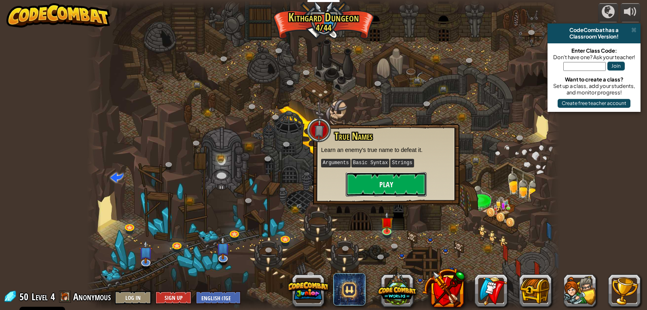
click at [397, 182] on button "Play" at bounding box center [386, 184] width 81 height 24
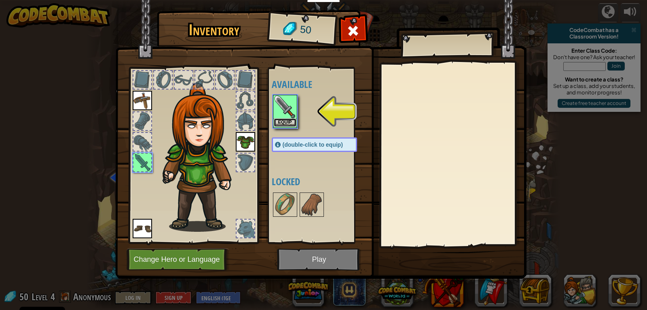
click at [289, 119] on button "Equip" at bounding box center [285, 122] width 23 height 8
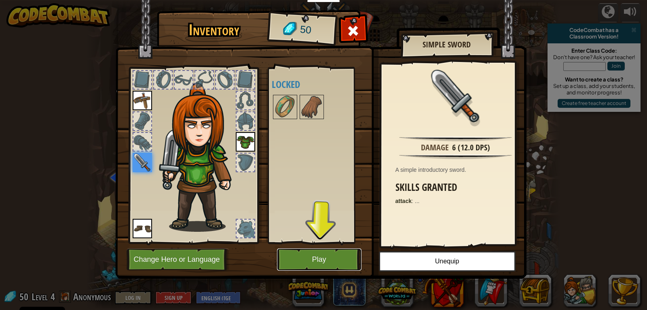
click at [337, 254] on button "Play" at bounding box center [319, 259] width 85 height 22
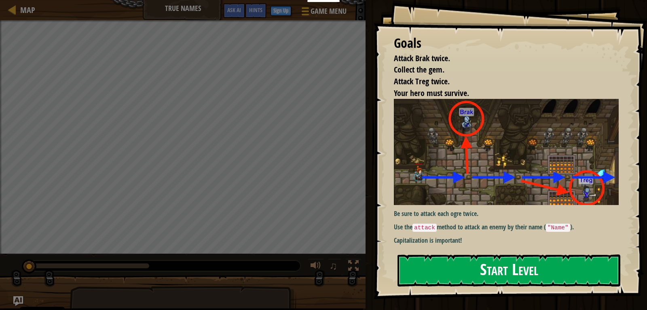
click at [531, 271] on button "Start Level" at bounding box center [509, 270] width 223 height 32
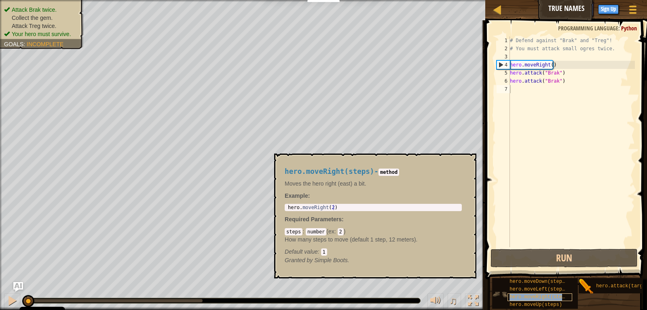
click at [545, 298] on span "hero.moveRight(steps)" at bounding box center [540, 297] width 61 height 6
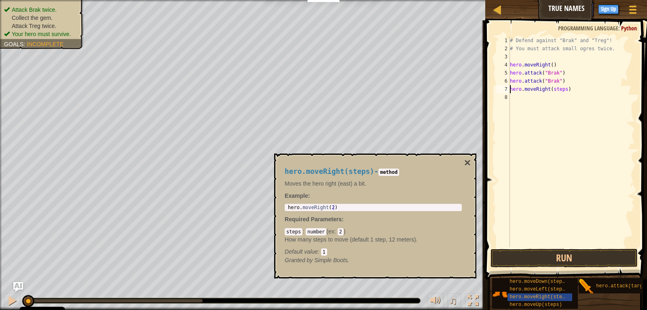
click at [562, 88] on div "# Defend against "Brak" and "Treg"! # You must attack small ogres twice. hero .…" at bounding box center [572, 149] width 127 height 227
click at [553, 89] on div "# Defend against "Brak" and "Treg"! # You must attack small ogres twice. hero .…" at bounding box center [572, 149] width 127 height 227
click at [515, 88] on div "# Defend against "Brak" and "Treg"! # You must attack small ogres twice. hero .…" at bounding box center [572, 141] width 127 height 210
click at [599, 88] on div "# Defend against "Brak" and "Treg"! # You must attack small ogres twice. hero .…" at bounding box center [572, 149] width 127 height 227
type textarea "h"
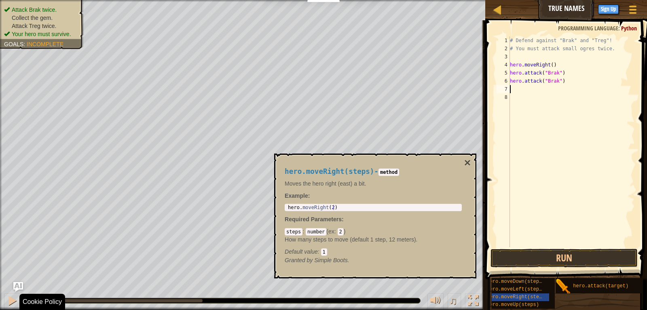
scroll to position [6, 13]
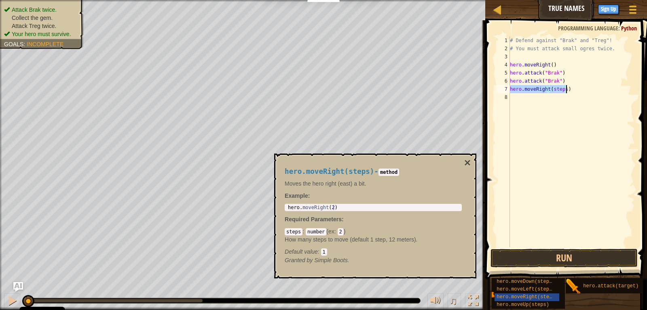
click at [562, 87] on div "# Defend against "Brak" and "Treg"! # You must attack small ogres twice. hero .…" at bounding box center [572, 141] width 127 height 210
click at [548, 98] on div "# Defend against "Brak" and "Treg"! # You must attack small ogres twice. hero .…" at bounding box center [572, 149] width 127 height 227
click at [556, 98] on div "# Defend against "Brak" and "Treg"! # You must attack small ogres twice. hero .…" at bounding box center [572, 149] width 127 height 227
type textarea "hero.attack(treg)"
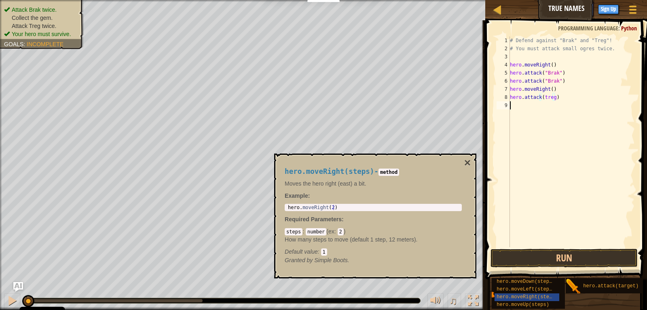
click at [511, 106] on div "# Defend against "Brak" and "Treg"! # You must attack small ogres twice. hero .…" at bounding box center [572, 149] width 127 height 227
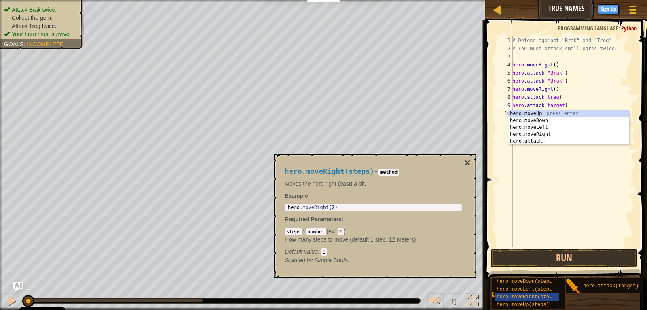
click at [593, 91] on div "# Defend against "Brak" and "Treg"! # You must attack small ogres twice. hero .…" at bounding box center [573, 149] width 124 height 227
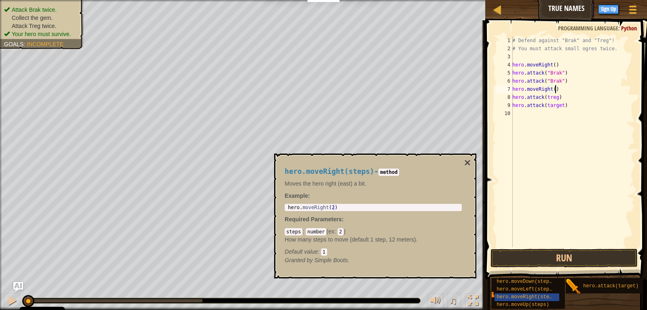
click at [561, 108] on div "# Defend against "Brak" and "Treg"! # You must attack small ogres twice. hero .…" at bounding box center [573, 149] width 124 height 227
click at [462, 160] on div "hero.moveRight(steps) - method Moves the hero right (east) a bit. Example : 1 h…" at bounding box center [373, 216] width 189 height 112
click at [467, 162] on button "×" at bounding box center [467, 162] width 6 height 11
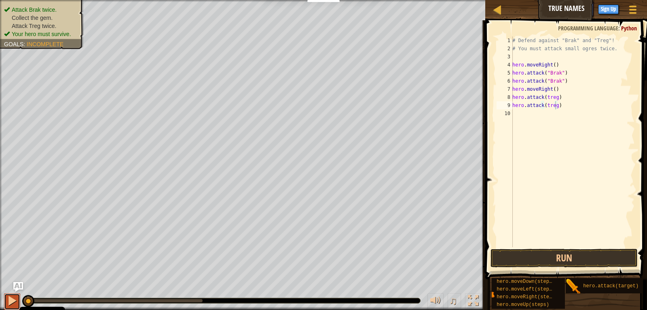
click at [10, 298] on div at bounding box center [12, 300] width 11 height 11
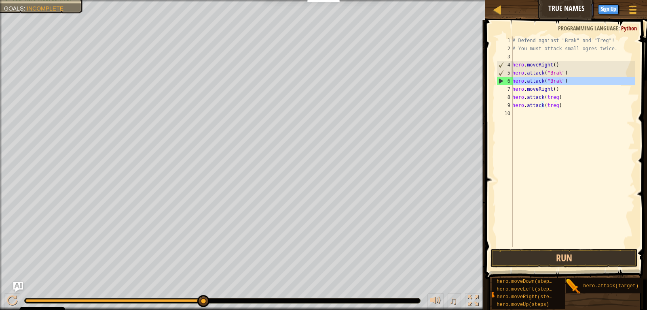
click at [500, 79] on div "6" at bounding box center [505, 81] width 16 height 8
click at [594, 259] on button "Run" at bounding box center [565, 257] width 148 height 19
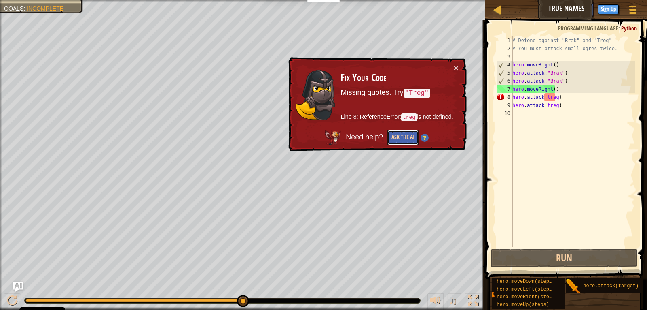
click at [397, 136] on button "Ask the AI" at bounding box center [403, 137] width 31 height 15
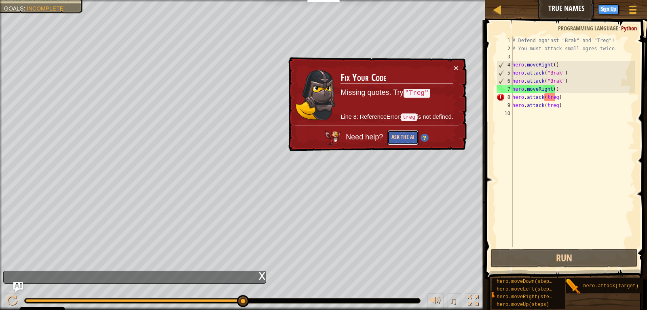
click at [397, 136] on button "Ask the AI" at bounding box center [403, 137] width 31 height 15
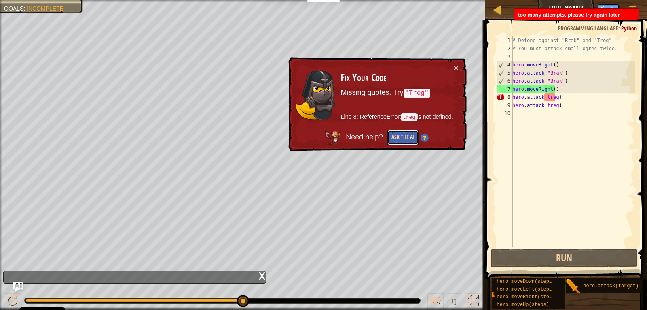
click at [397, 136] on button "Ask the AI" at bounding box center [403, 137] width 31 height 15
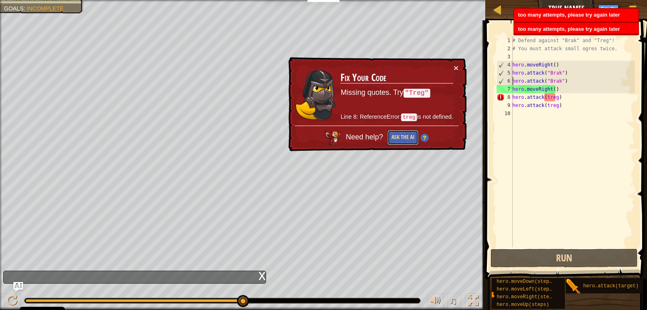
click at [397, 136] on button "Ask the AI" at bounding box center [403, 137] width 31 height 15
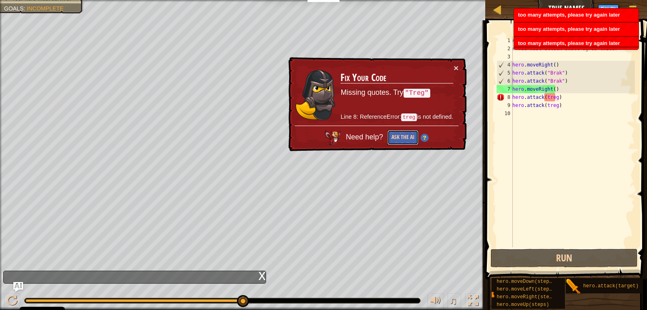
click at [397, 136] on button "Ask the AI" at bounding box center [403, 137] width 31 height 15
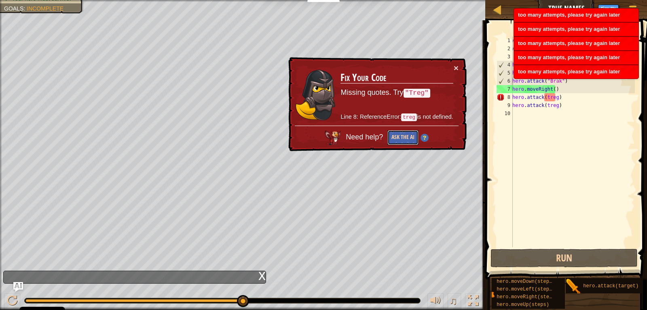
click at [394, 174] on div "Map True Names Game Menu Done Sign Up Hints Ask AI 1 הההההההההההההההההההההההההה…" at bounding box center [323, 155] width 647 height 310
click at [406, 143] on button "Ask the AI" at bounding box center [403, 137] width 31 height 15
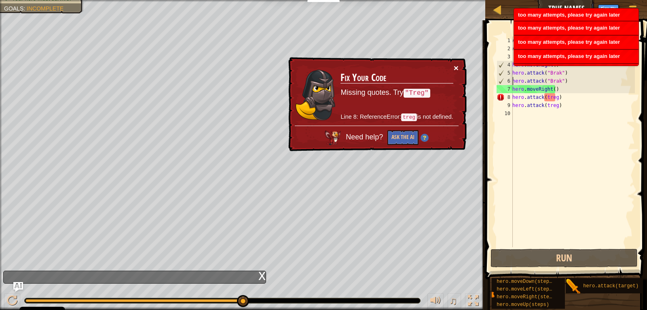
scroll to position [4, 0]
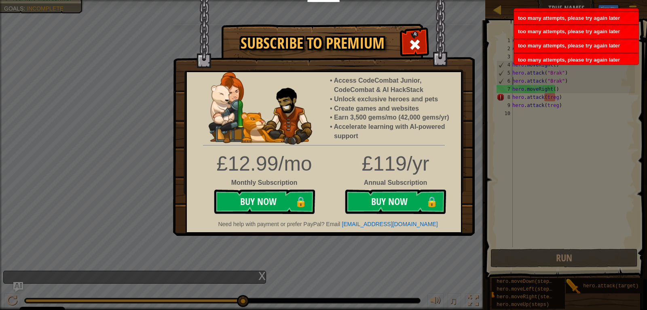
click at [454, 76] on ul "Access CodeCombat Junior, CodeCombat & AI HackStack Unlock exclusive heroes and…" at bounding box center [395, 108] width 131 height 65
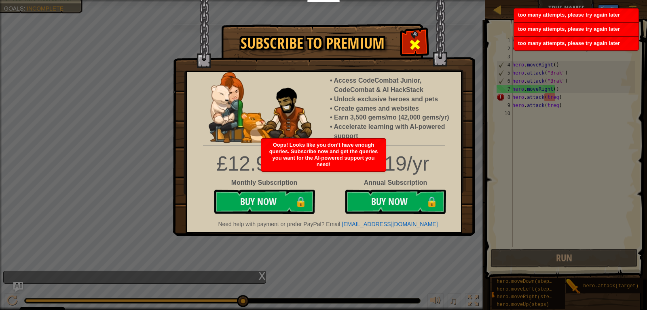
click at [413, 41] on span at bounding box center [415, 44] width 13 height 13
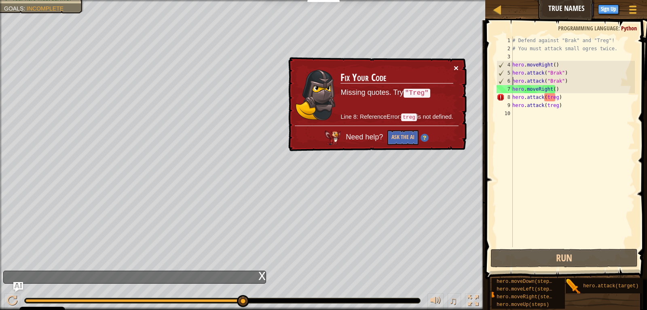
click at [458, 70] on button "×" at bounding box center [456, 68] width 5 height 8
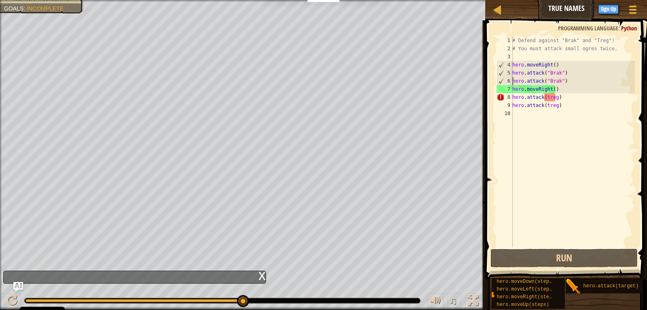
click at [556, 99] on div "# Defend against "Brak" and "Treg"! # You must attack small ogres twice. hero .…" at bounding box center [573, 149] width 124 height 227
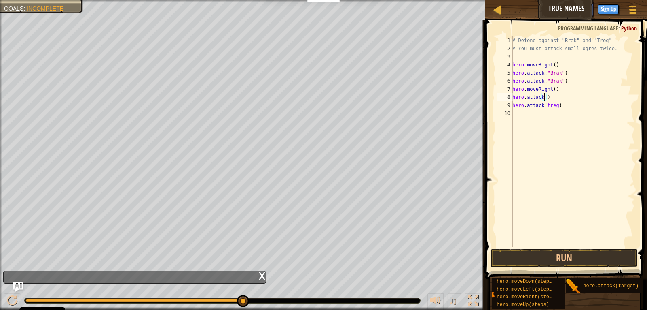
type textarea "hero.attack(T)"
click at [568, 148] on div "# Defend against "Brak" and "Treg"! # You must attack small ogres twice. hero .…" at bounding box center [573, 149] width 124 height 227
click at [547, 95] on div "# Defend against "Brak" and "Treg"! # You must attack small ogres twice. hero .…" at bounding box center [573, 149] width 124 height 227
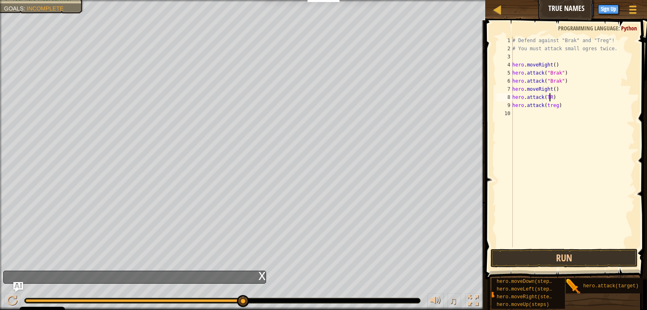
scroll to position [4, 3]
type textarea "hero.attack(treg)"
click at [556, 105] on div "hero.attack(treg) 1 2 3 4 5 6 7 8 9 10 # Defend against "Brak" and "Treg"! # Yo…" at bounding box center [565, 141] width 140 height 210
drag, startPoint x: 556, startPoint y: 105, endPoint x: 579, endPoint y: 121, distance: 27.0
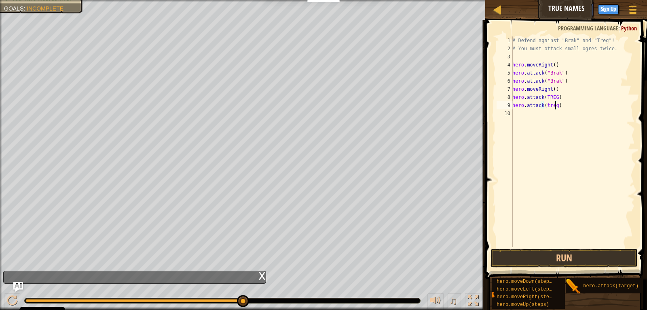
click at [579, 121] on div "# Defend against "Brak" and "Treg"! # You must attack small ogres twice. hero .…" at bounding box center [573, 149] width 124 height 227
click at [556, 105] on div "# Defend against "Brak" and "Treg"! # You must attack small ogres twice. hero .…" at bounding box center [573, 149] width 124 height 227
click at [534, 261] on button "Run" at bounding box center [565, 257] width 148 height 19
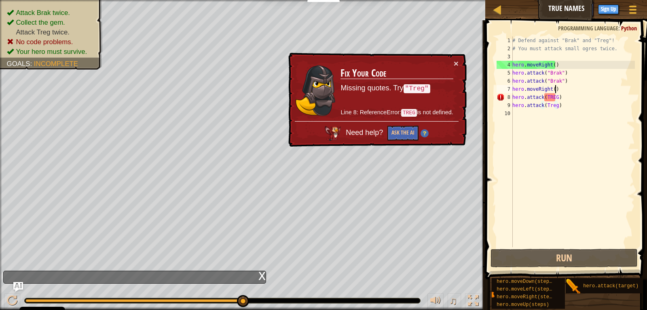
click at [555, 92] on div "# Defend against "Brak" and "Treg"! # You must attack small ogres twice. hero .…" at bounding box center [573, 149] width 124 height 227
click at [552, 100] on div "# Defend against "Brak" and "Treg"! # You must attack small ogres twice. hero .…" at bounding box center [573, 149] width 124 height 227
click at [555, 100] on div "# Defend against "Brak" and "Treg"! # You must attack small ogres twice. hero .…" at bounding box center [573, 149] width 124 height 227
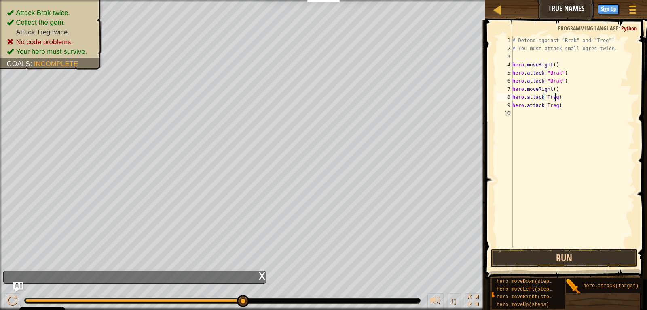
type textarea "hero.attack(Treg)"
click at [624, 262] on button "Run" at bounding box center [565, 257] width 148 height 19
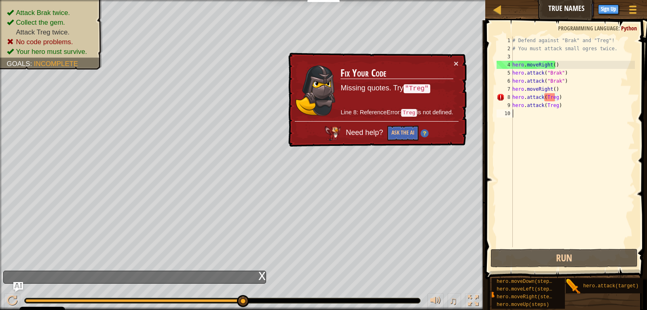
click at [579, 124] on div "# Defend against "Brak" and "Treg"! # You must attack small ogres twice. hero .…" at bounding box center [573, 149] width 124 height 227
drag, startPoint x: 560, startPoint y: 98, endPoint x: 512, endPoint y: 98, distance: 47.3
click at [512, 98] on div "1 2 3 4 5 6 7 8 9 10 # Defend against "Brak" and "Treg"! # You must attack smal…" at bounding box center [565, 141] width 140 height 210
type textarea "hero.attack(Treg)"
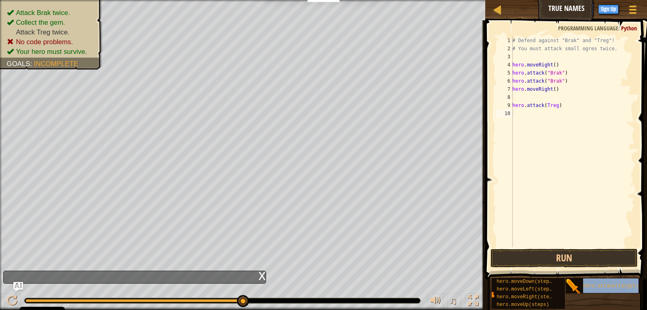
type textarea "hero.attack(Treg)"
type textarea "hero.moveRight()"
click at [560, 95] on div "# Defend against "Brak" and "Treg"! # You must attack small ogres twice. hero .…" at bounding box center [573, 141] width 124 height 210
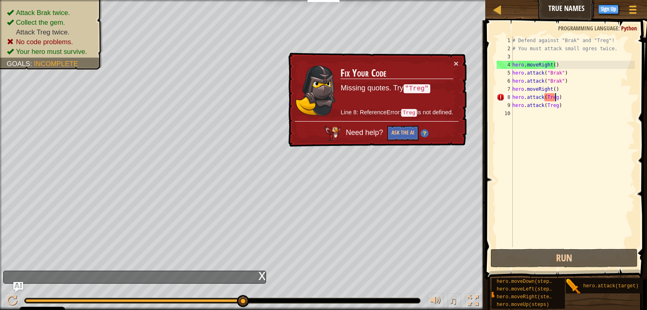
click at [562, 96] on div "# Defend against "Brak" and "Treg"! # You must attack small ogres twice. hero .…" at bounding box center [573, 149] width 124 height 227
click at [582, 248] on span at bounding box center [567, 138] width 168 height 282
drag, startPoint x: 562, startPoint y: 101, endPoint x: 516, endPoint y: 106, distance: 46.4
click at [516, 106] on div "# Defend against "Brak" and "Treg"! # You must attack small ogres twice. hero .…" at bounding box center [573, 149] width 124 height 227
click at [515, 95] on div "# Defend against "Brak" and "Treg"! # You must attack small ogres twice. hero .…" at bounding box center [573, 149] width 124 height 227
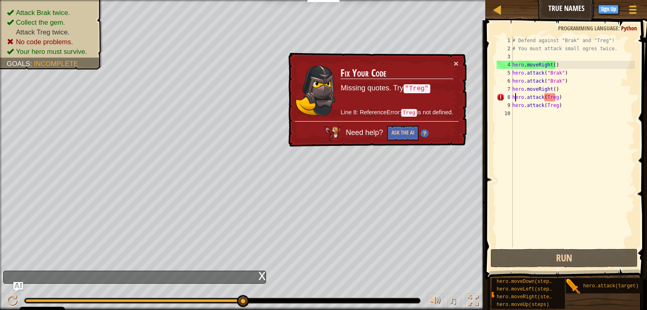
type textarea "hero.attack(Treg)"
click at [559, 99] on div "# Defend against "Brak" and "Treg"! # You must attack small ogres twice. hero .…" at bounding box center [573, 149] width 124 height 227
drag, startPoint x: 559, startPoint y: 99, endPoint x: 495, endPoint y: 97, distance: 63.9
click at [495, 97] on div "hero.attack(Treg) 1 2 3 4 5 6 7 8 9 10 # Defend against "Brak" and "Treg"! # Yo…" at bounding box center [565, 141] width 140 height 210
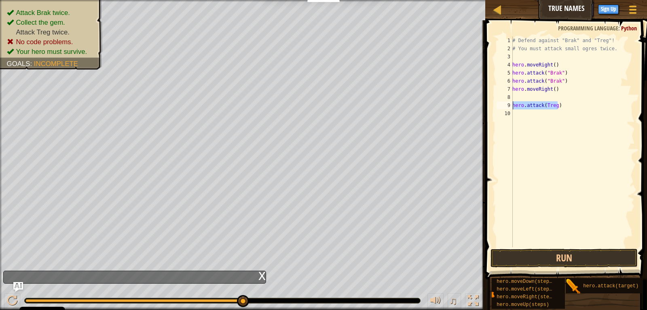
drag, startPoint x: 563, startPoint y: 108, endPoint x: 511, endPoint y: 105, distance: 52.2
click at [511, 105] on div "1 2 3 4 5 6 7 8 9 10 # Defend against "Brak" and "Treg"! # You must attack smal…" at bounding box center [565, 141] width 140 height 210
type textarea "hero.attack(Treg)"
drag, startPoint x: 559, startPoint y: 109, endPoint x: 514, endPoint y: 105, distance: 45.1
click at [514, 105] on div "# Defend against "Brak" and "Treg"! # You must attack small ogres twice. hero .…" at bounding box center [573, 149] width 124 height 227
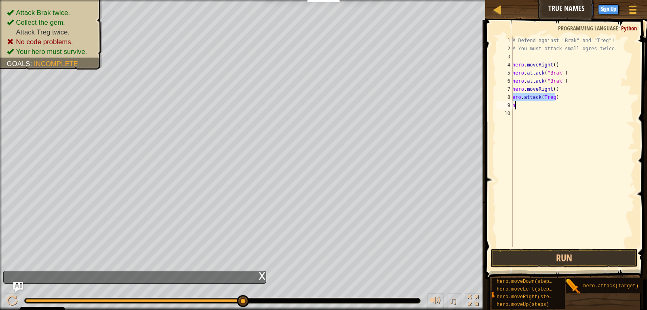
type textarea "hero.attack(Treg)"
click at [568, 104] on div "# Defend against "Brak" and "Treg"! # You must attack small ogres twice. hero .…" at bounding box center [573, 141] width 124 height 210
drag, startPoint x: 559, startPoint y: 104, endPoint x: 508, endPoint y: 106, distance: 51.0
click at [508, 106] on div "hero.attack(Treg) 1 2 3 4 5 6 7 8 9 10 # Defend against "Brak" and "Treg"! # Yo…" at bounding box center [565, 141] width 140 height 210
type textarea "hero.attack(Treg)"
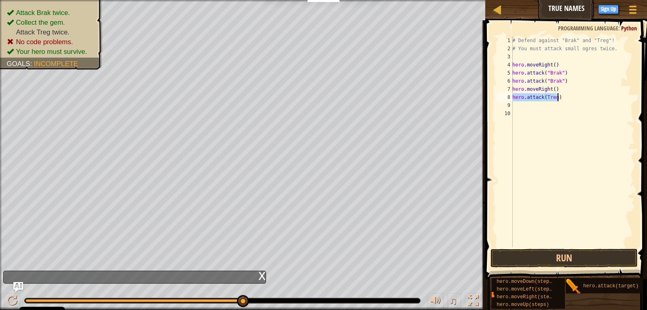
click at [513, 105] on div "# Defend against "Brak" and "Treg"! # You must attack small ogres twice. hero .…" at bounding box center [573, 149] width 124 height 227
drag, startPoint x: 554, startPoint y: 98, endPoint x: 508, endPoint y: 100, distance: 46.2
click at [508, 100] on div "1 2 3 4 5 6 7 8 9 10 # Defend against "Brak" and "Treg"! # You must attack smal…" at bounding box center [565, 141] width 140 height 210
type textarea "hero.attack(Treg)"
drag, startPoint x: 509, startPoint y: 104, endPoint x: 519, endPoint y: 105, distance: 9.8
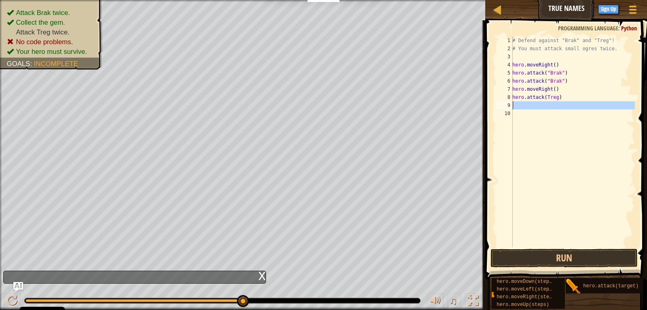
click at [519, 105] on div "hero.attack(Treg) 1 2 3 4 5 6 7 8 9 10 # Defend against "Brak" and "Treg"! # Yo…" at bounding box center [565, 141] width 140 height 210
paste textarea "hero.attack(Treg"
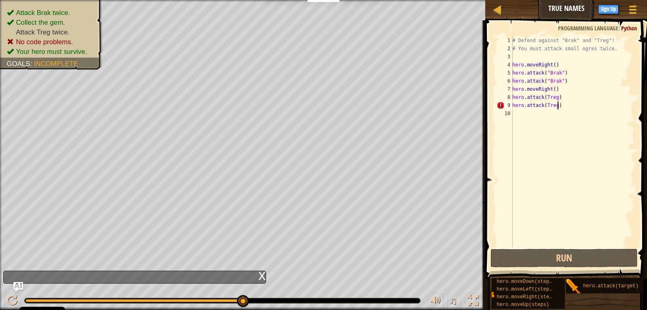
scroll to position [4, 3]
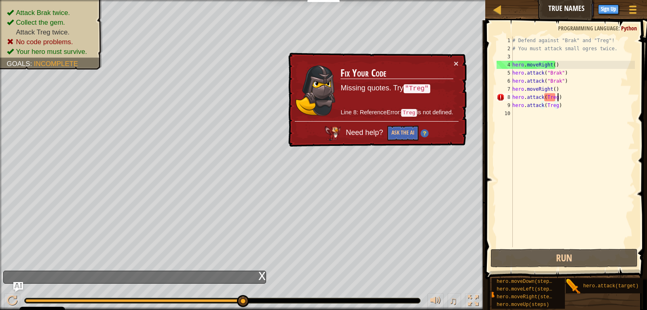
click at [565, 94] on div "# Defend against "Brak" and "Treg"! # You must attack small ogres twice. hero .…" at bounding box center [573, 149] width 124 height 227
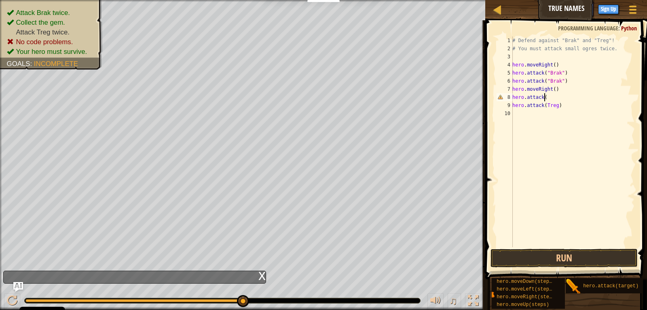
scroll to position [4, 2]
type textarea "hero.attack(T"
click at [556, 204] on div "# Defend against "Brak" and "Treg"! # You must attack small ogres twice. hero .…" at bounding box center [573, 149] width 124 height 227
click at [553, 95] on div "# Defend against "Brak" and "Treg"! # You must attack small ogres twice. hero .…" at bounding box center [573, 149] width 124 height 227
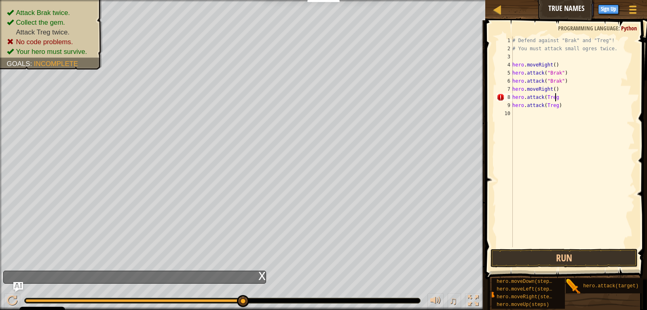
scroll to position [4, 3]
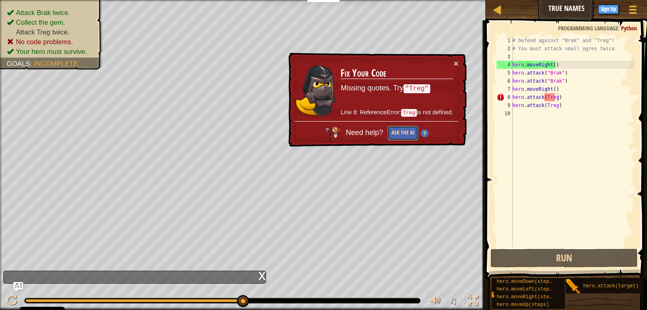
click at [409, 136] on button "Ask the AI" at bounding box center [403, 132] width 31 height 15
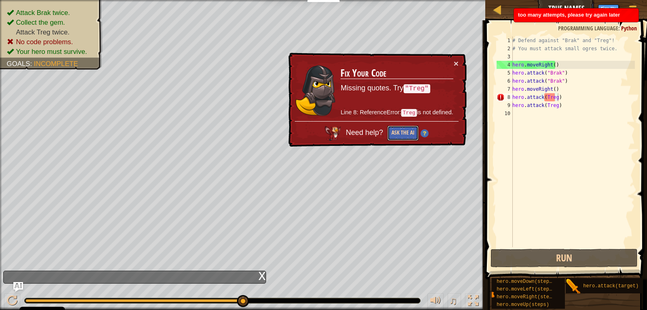
click at [409, 136] on button "Ask the AI" at bounding box center [403, 132] width 31 height 15
click at [409, 136] on button "Ask the AI" at bounding box center [403, 133] width 32 height 15
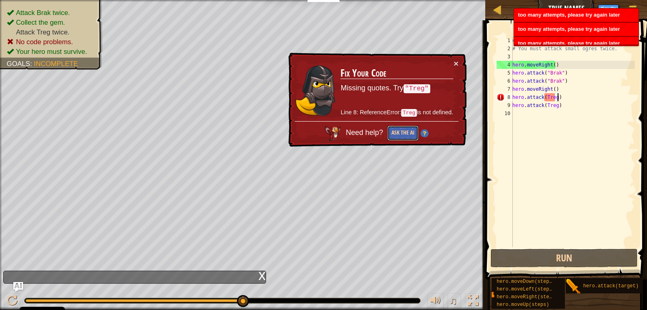
click at [409, 136] on button "Ask the AI" at bounding box center [404, 132] width 32 height 15
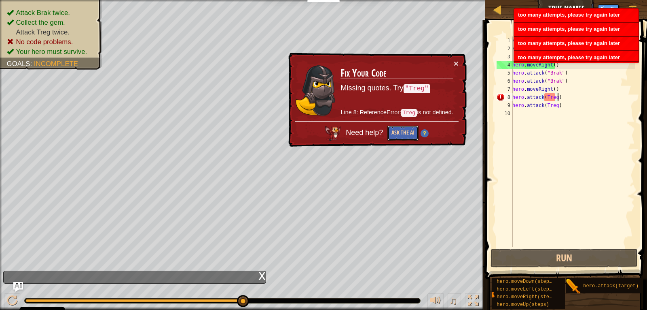
click at [409, 136] on button "Ask the AI" at bounding box center [403, 132] width 31 height 15
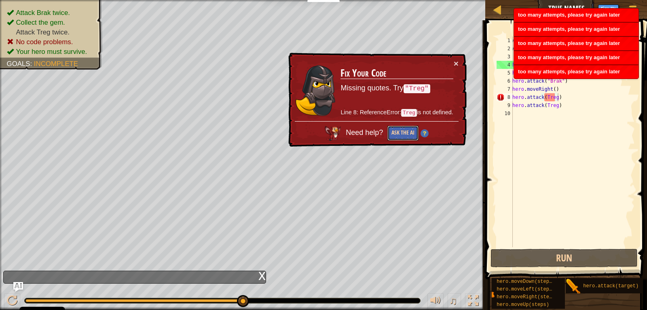
click at [409, 136] on button "Ask the AI" at bounding box center [403, 132] width 31 height 15
click at [409, 136] on button "Ask the AI" at bounding box center [404, 132] width 32 height 15
click at [409, 136] on button "Ask the AI" at bounding box center [403, 132] width 31 height 15
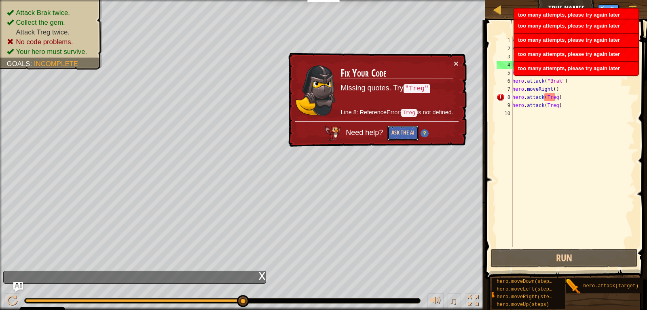
click at [409, 136] on button "Ask the AI" at bounding box center [403, 132] width 31 height 15
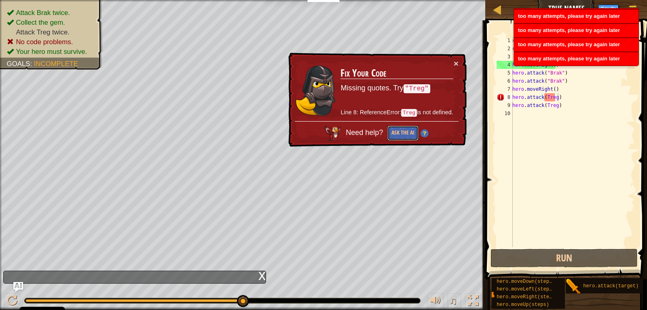
drag, startPoint x: 409, startPoint y: 136, endPoint x: 399, endPoint y: 117, distance: 21.9
click at [401, 122] on div "Need help? Ask the AI" at bounding box center [377, 130] width 164 height 21
click at [399, 117] on td "Fix Your Code Missing quotes. Try "Treg" Line 8: ReferenceError: Treg is not de…" at bounding box center [397, 91] width 114 height 64
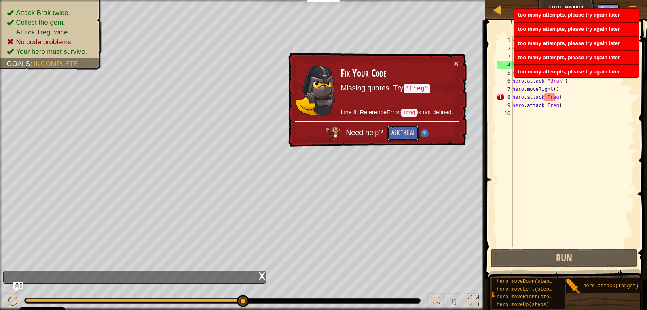
click at [397, 126] on button "Ask the AI" at bounding box center [403, 133] width 32 height 15
click at [397, 126] on button "Ask the AI" at bounding box center [402, 133] width 31 height 15
click at [397, 125] on button "Ask the AI" at bounding box center [403, 132] width 31 height 15
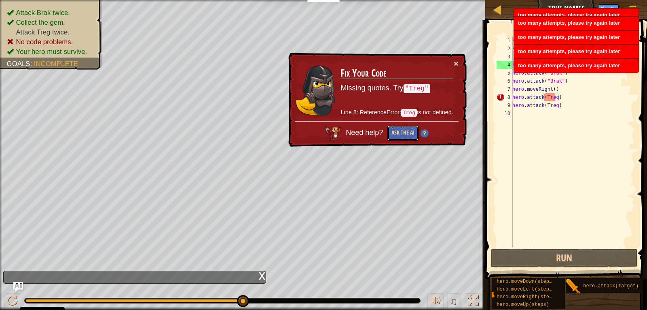
click at [397, 126] on button "Ask the AI" at bounding box center [402, 133] width 31 height 15
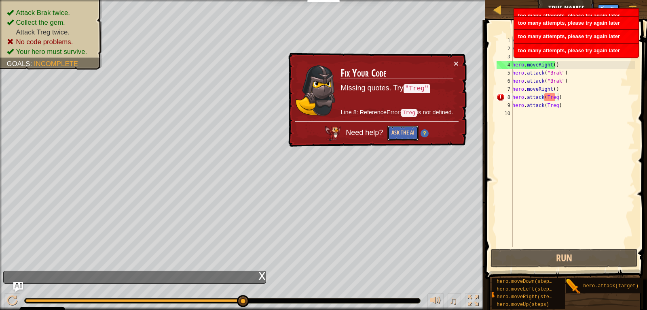
click at [397, 125] on button "Ask the AI" at bounding box center [403, 132] width 31 height 15
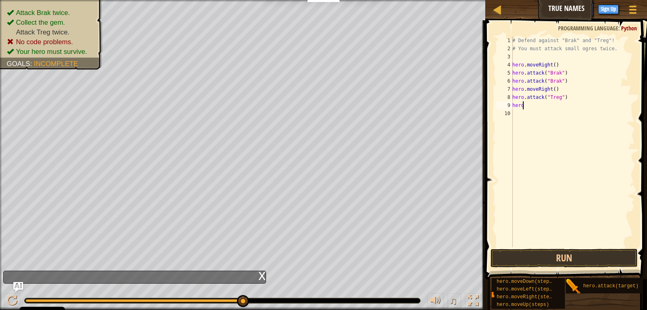
scroll to position [4, 0]
type textarea "h"
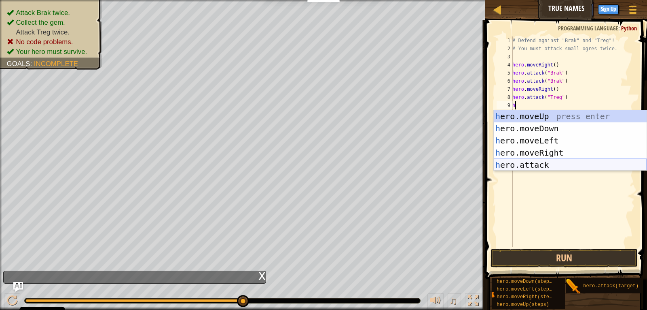
click at [565, 164] on div "h ero.moveUp press enter h ero.moveDown press enter h ero.moveLeft press enter …" at bounding box center [570, 152] width 153 height 85
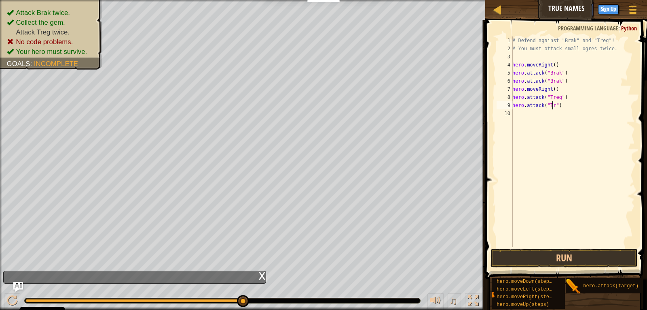
scroll to position [4, 4]
type textarea "hero.attack("Treg")"
click at [592, 250] on button "Run" at bounding box center [565, 257] width 148 height 19
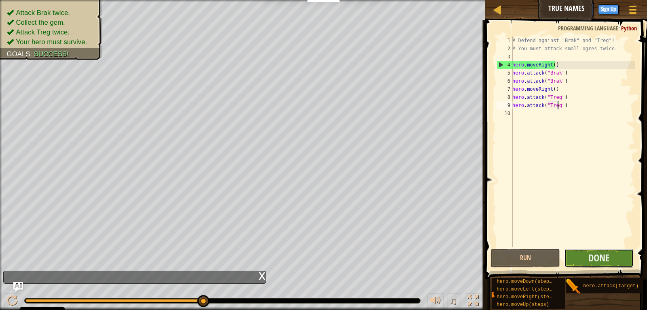
click at [612, 264] on button "Done" at bounding box center [599, 257] width 70 height 19
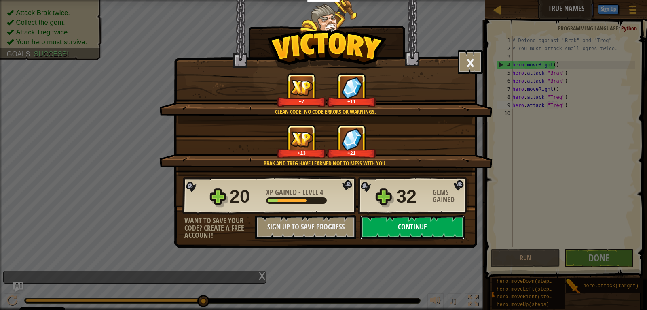
click at [432, 227] on button "Continue" at bounding box center [412, 227] width 104 height 24
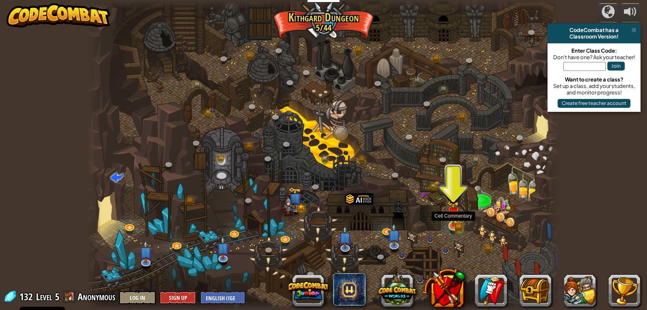
click at [457, 223] on img at bounding box center [453, 213] width 12 height 26
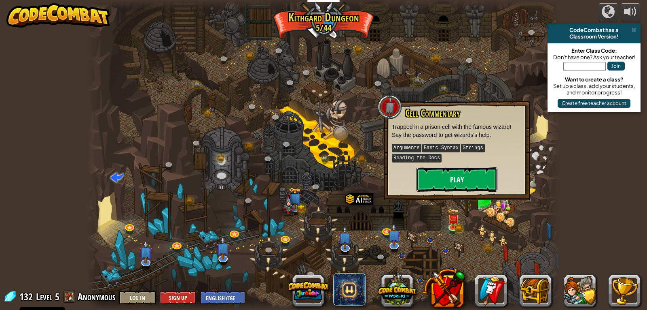
click at [460, 181] on button "Play" at bounding box center [457, 179] width 81 height 24
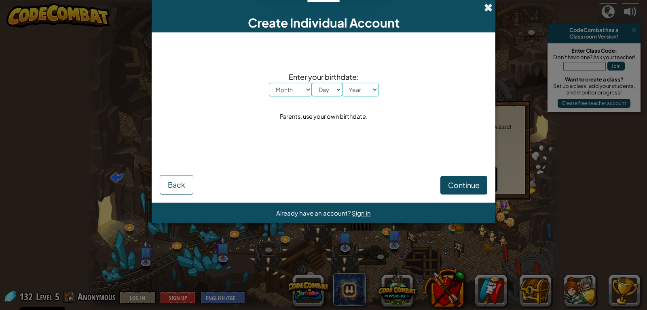
click at [490, 5] on span at bounding box center [488, 7] width 8 height 8
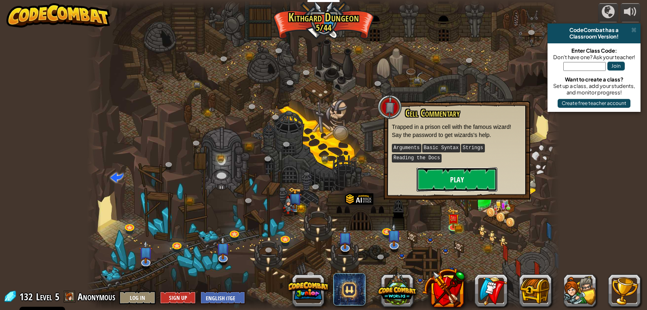
click at [471, 174] on button "Play" at bounding box center [457, 179] width 81 height 24
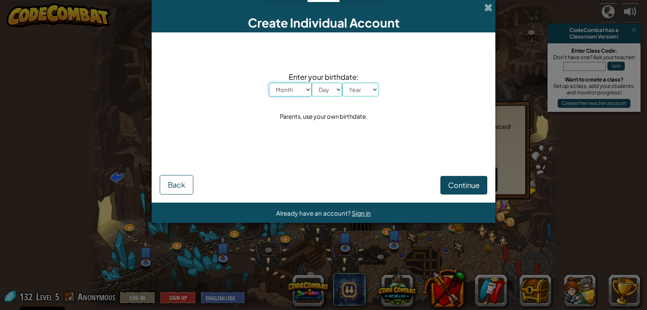
click at [307, 88] on select "Month January February March April May June July August September October Novem…" at bounding box center [290, 90] width 43 height 14
select select "10"
click at [269, 83] on select "Month January February March April May June July August September October Novem…" at bounding box center [290, 90] width 43 height 14
click at [338, 90] on select "Day 1 2 3 4 5 6 7 8 9 10 11 12 13 14 15 16 17 18 19 20 21 22 23 24 25 26 27 28 …" at bounding box center [327, 90] width 30 height 14
select select "10"
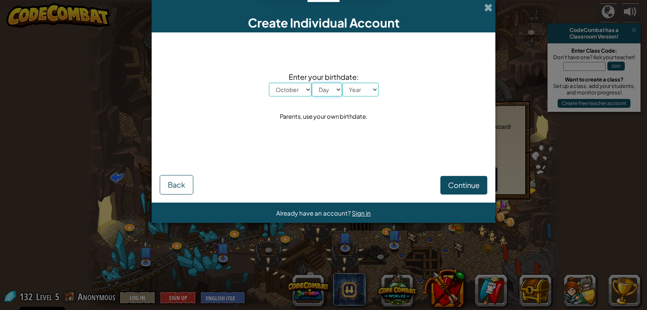
click at [312, 83] on select "Day 1 2 3 4 5 6 7 8 9 10 11 12 13 14 15 16 17 18 19 20 21 22 23 24 25 26 27 28 …" at bounding box center [327, 90] width 30 height 14
click at [372, 88] on select "Year [DATE] 2024 2023 2022 2021 2020 2019 2018 2017 2016 2015 2014 2013 2012 20…" at bounding box center [360, 90] width 36 height 14
select select "2014"
click at [342, 83] on select "Year [DATE] 2024 2023 2022 2021 2020 2019 2018 2017 2016 2015 2014 2013 2012 20…" at bounding box center [360, 90] width 36 height 14
click at [494, 9] on div "Create Individual Account" at bounding box center [324, 16] width 344 height 32
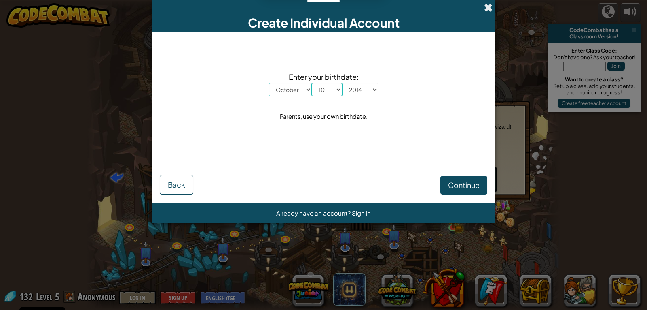
click at [490, 9] on span at bounding box center [488, 7] width 8 height 8
